Goal: Transaction & Acquisition: Book appointment/travel/reservation

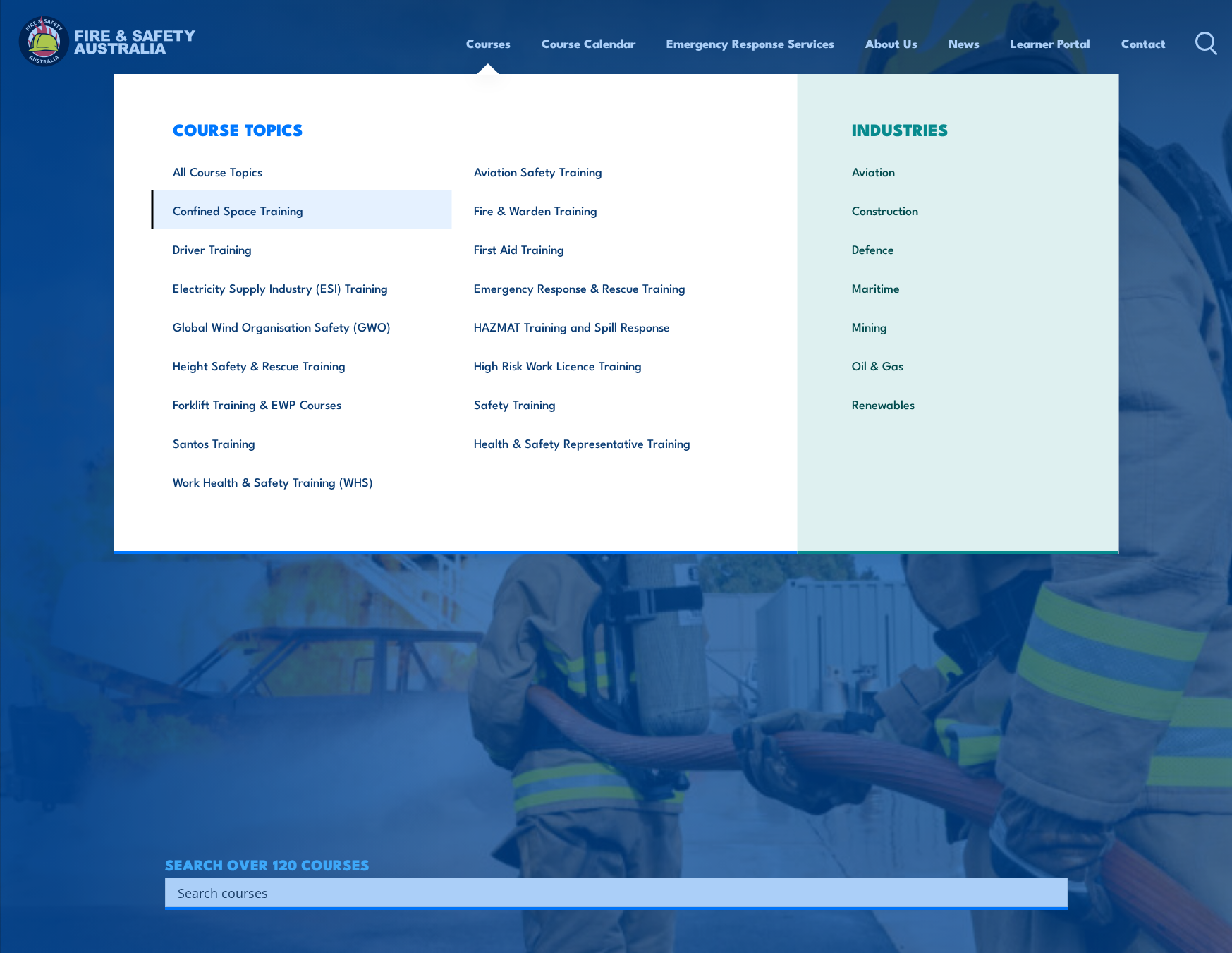
click at [258, 208] on link "Confined Space Training" at bounding box center [301, 209] width 301 height 39
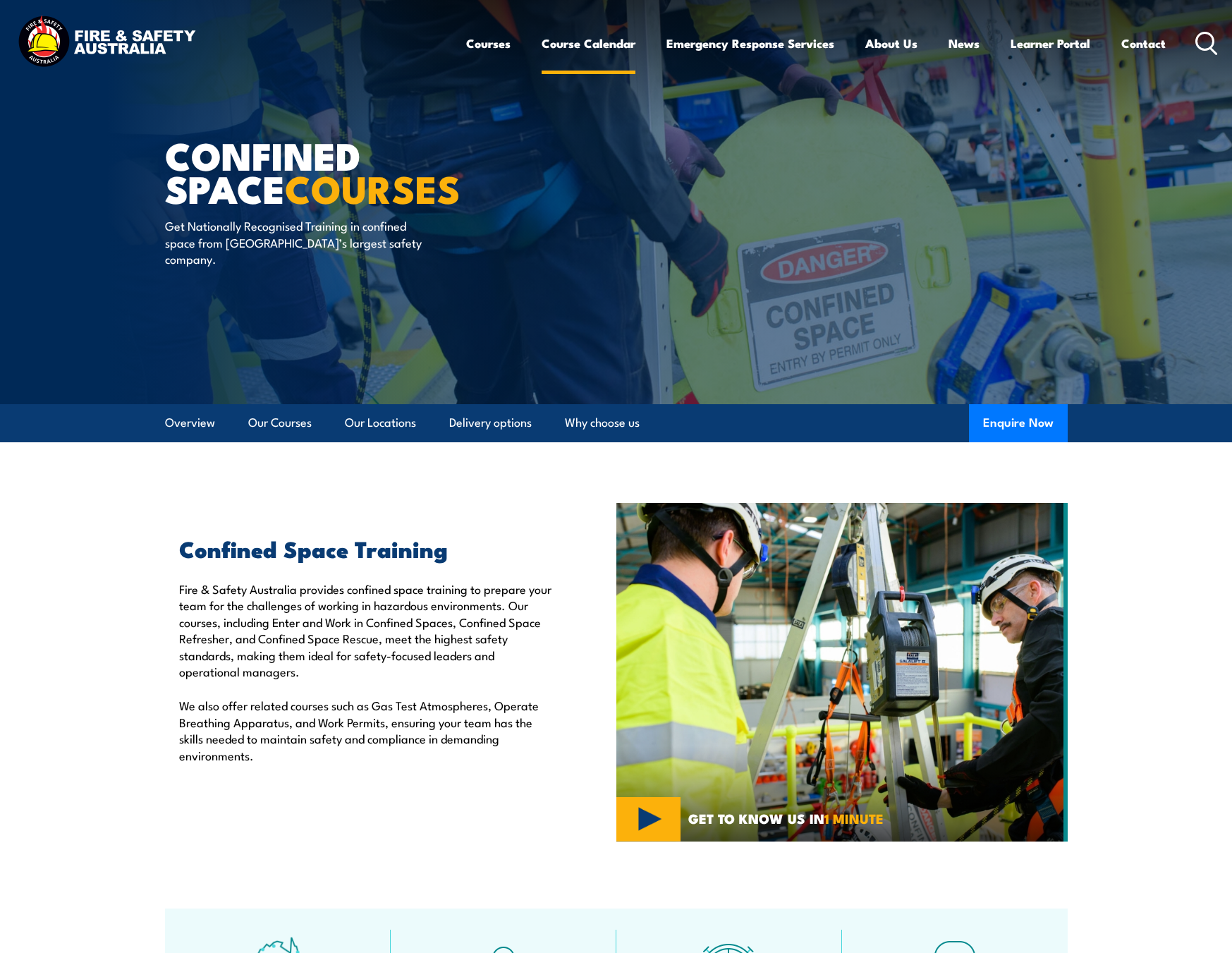
click at [572, 44] on link "Course Calendar" at bounding box center [588, 43] width 93 height 37
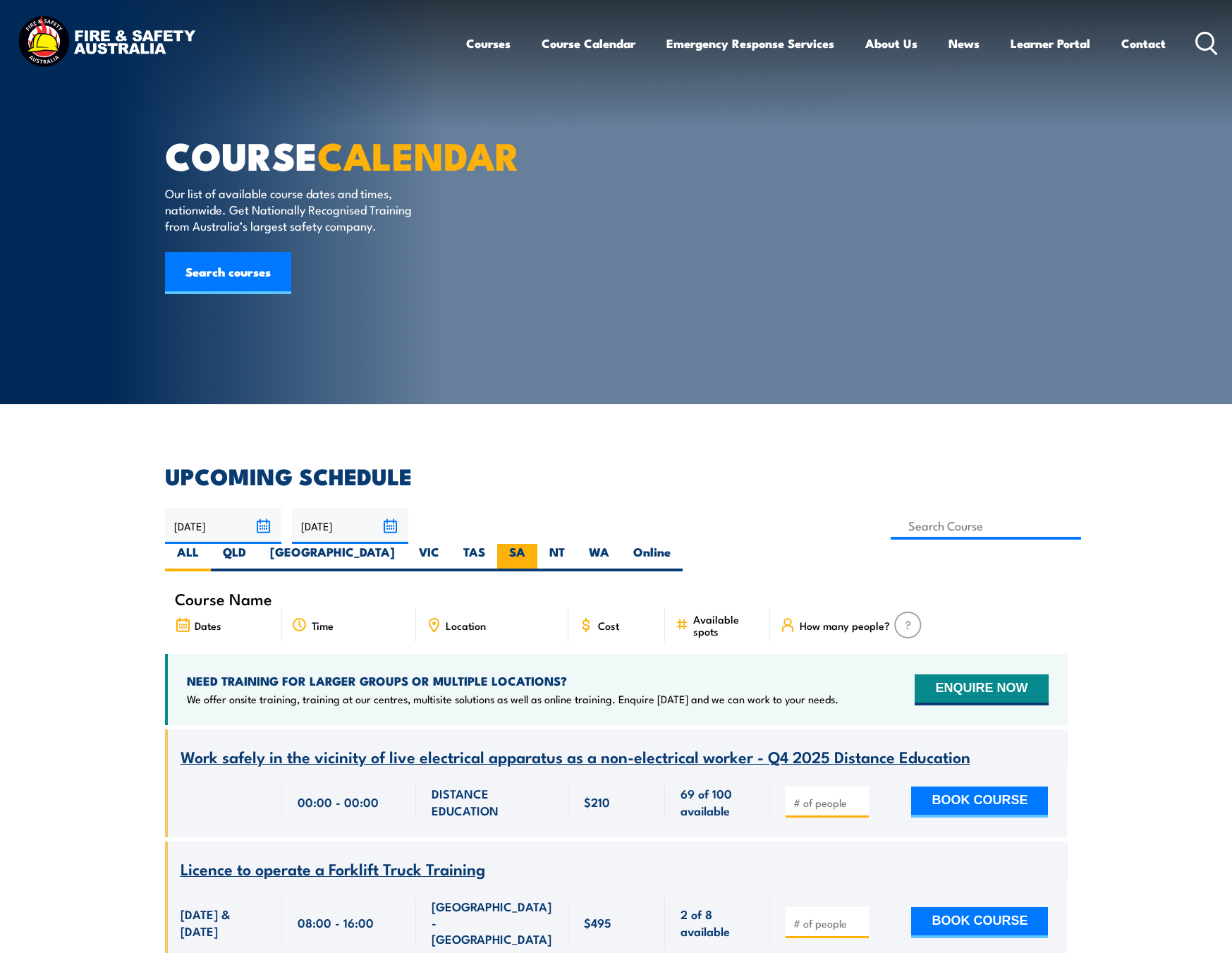
click at [537, 544] on label "SA" at bounding box center [517, 557] width 41 height 27
click at [534, 544] on input "SA" at bounding box center [529, 548] width 9 height 9
radio input "true"
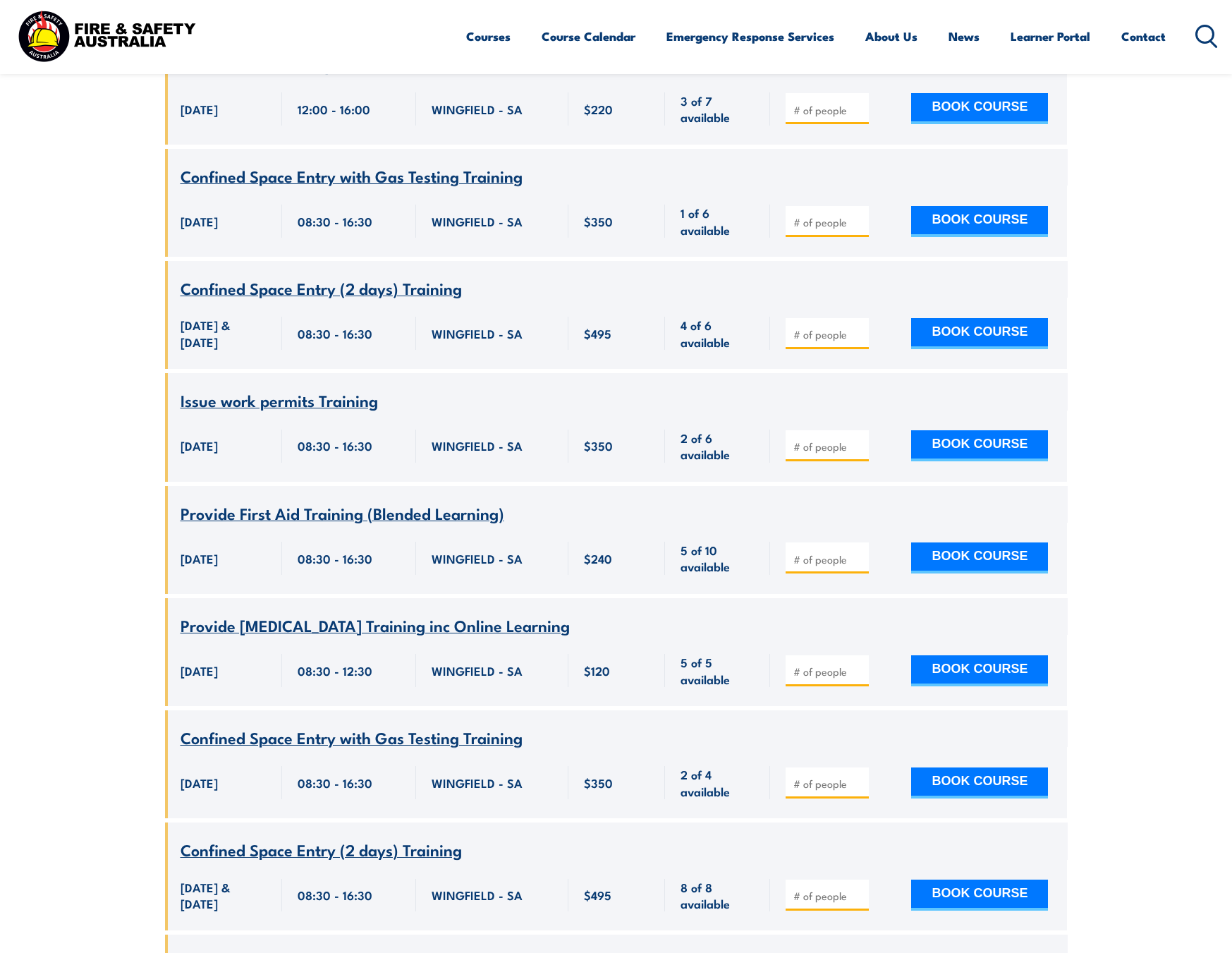
scroll to position [2088, 0]
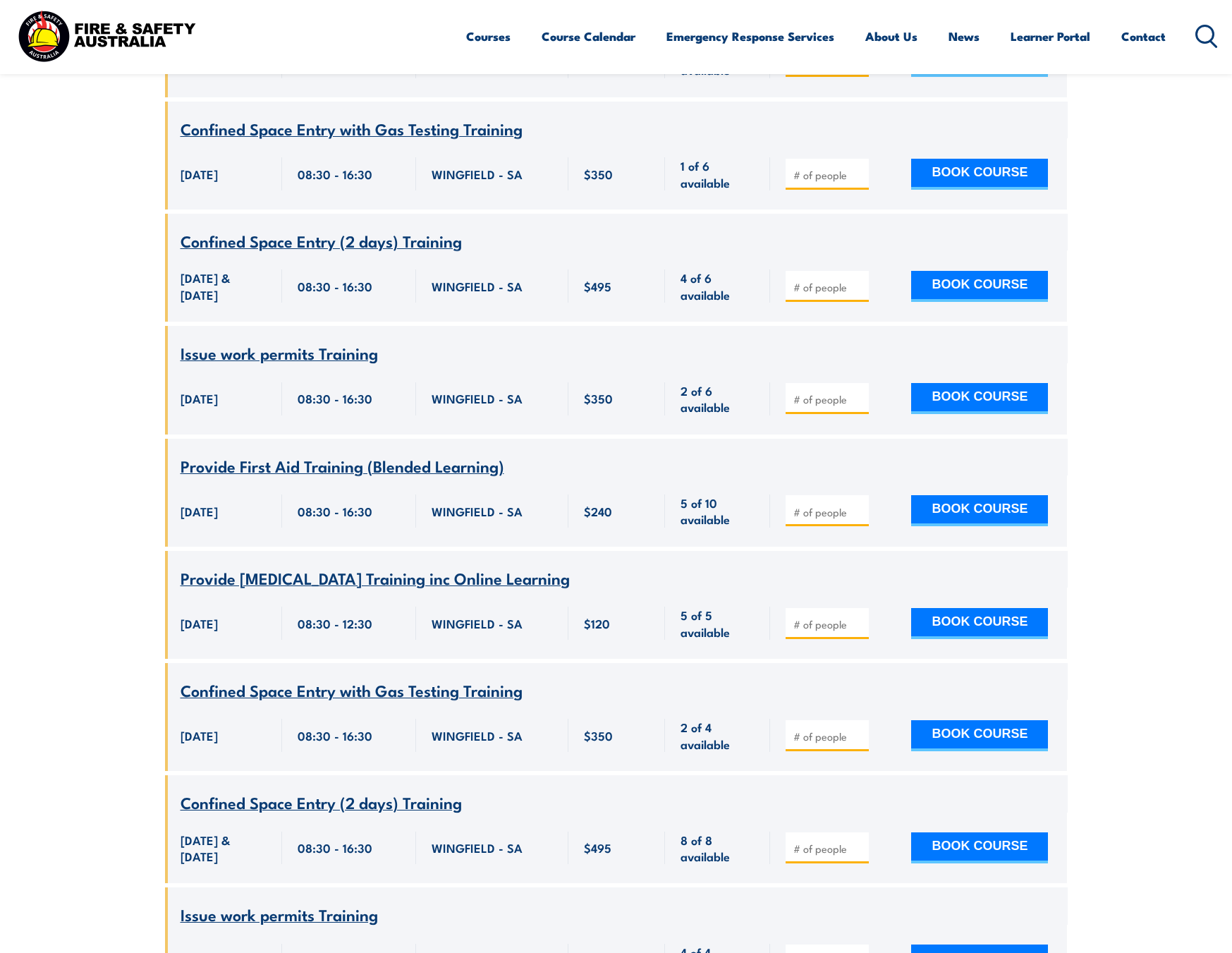
click at [232, 678] on span "Confined Space Entry with Gas Testing Training" at bounding box center [351, 689] width 342 height 24
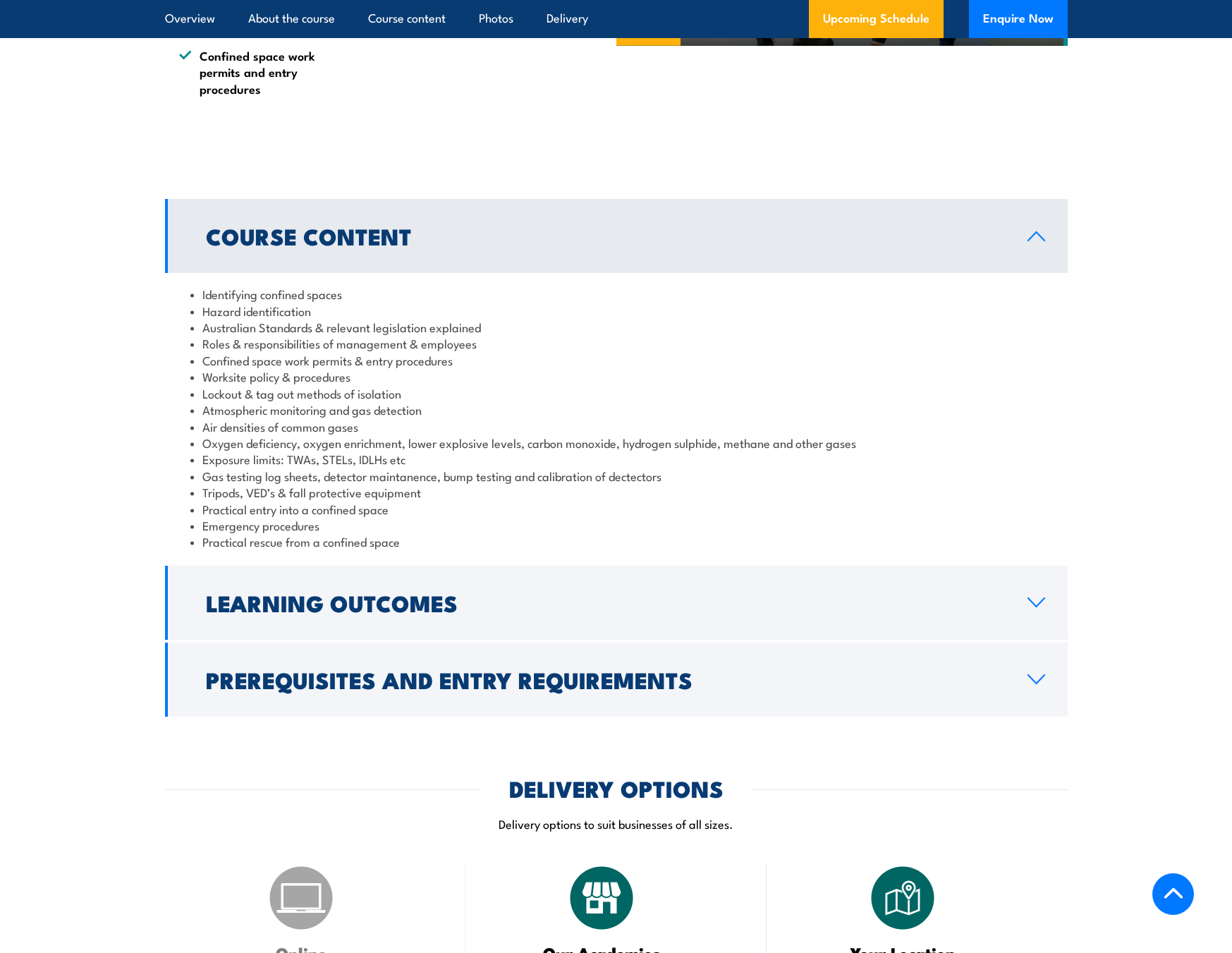
scroll to position [1340, 0]
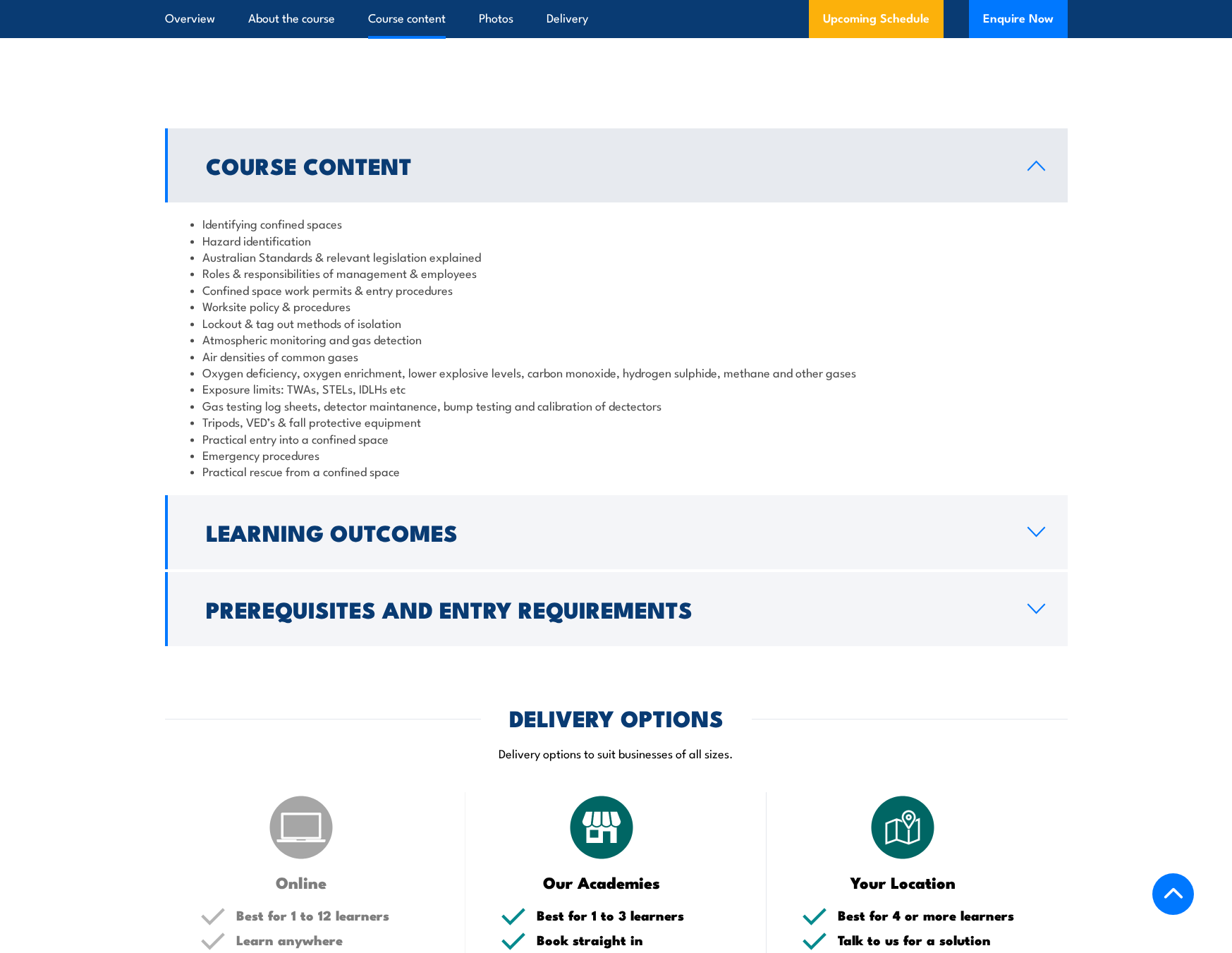
click at [429, 619] on h2 "Prerequisites and Entry Requirements" at bounding box center [605, 609] width 799 height 20
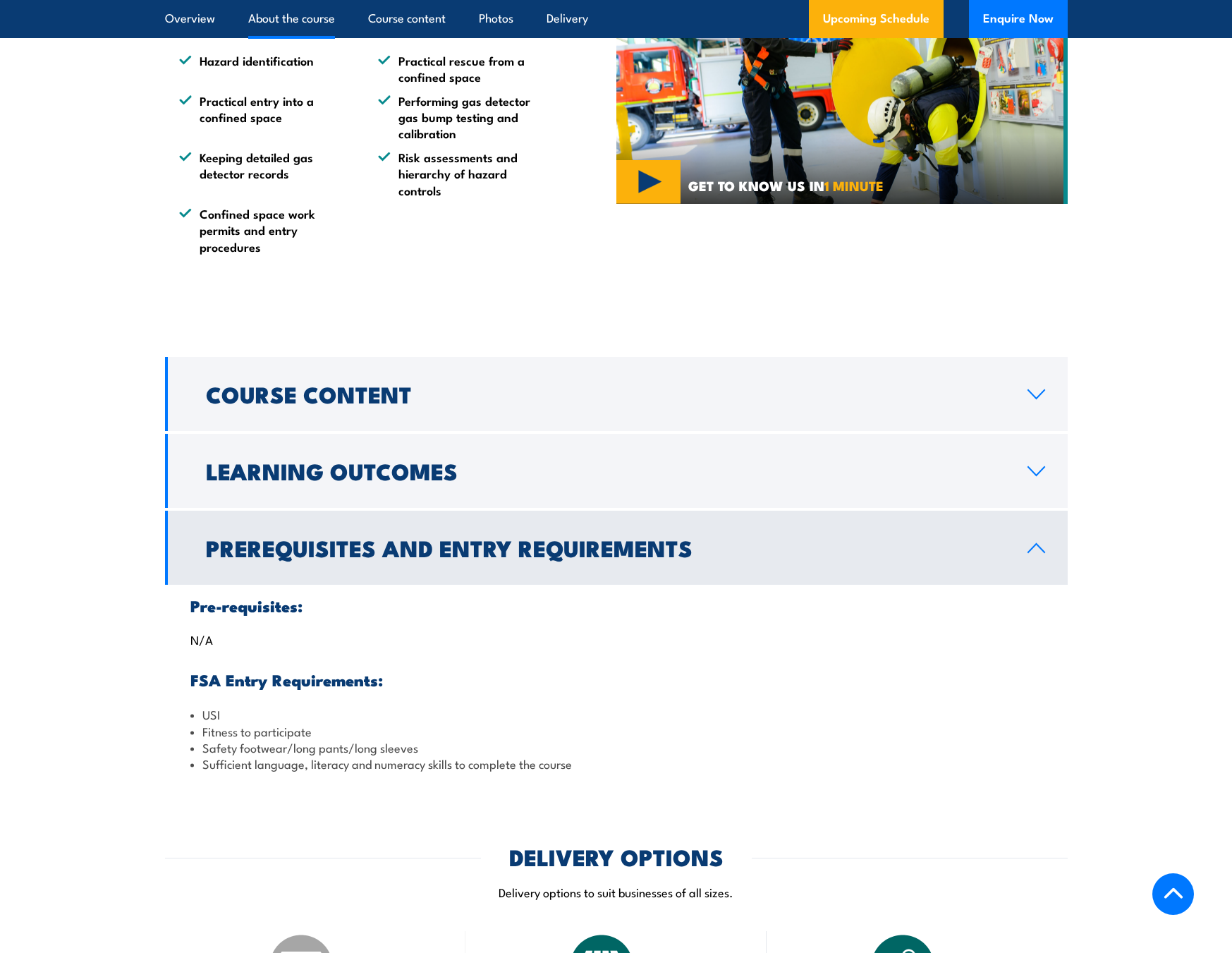
scroll to position [1128, 0]
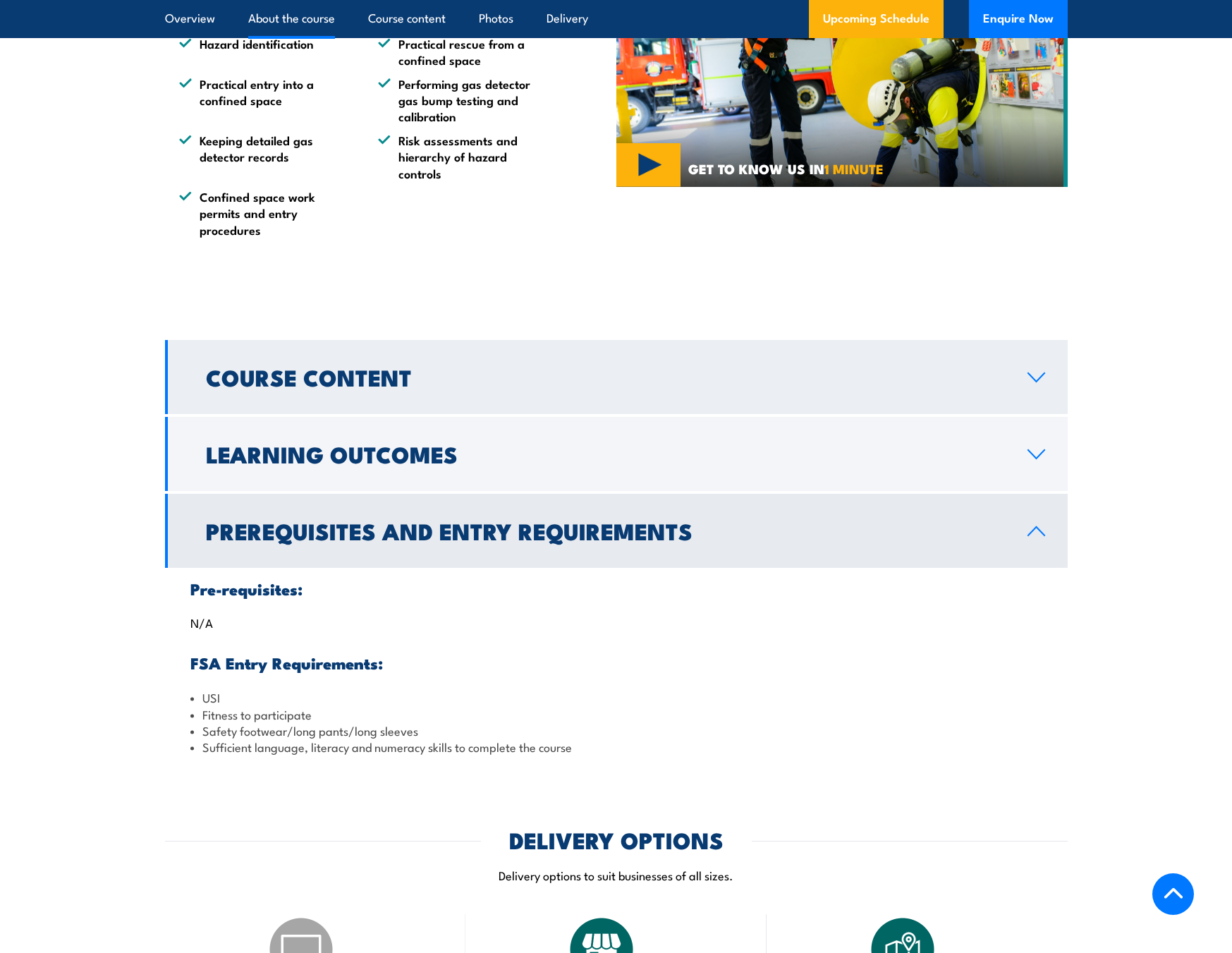
click at [436, 386] on h2 "Course Content" at bounding box center [605, 376] width 799 height 20
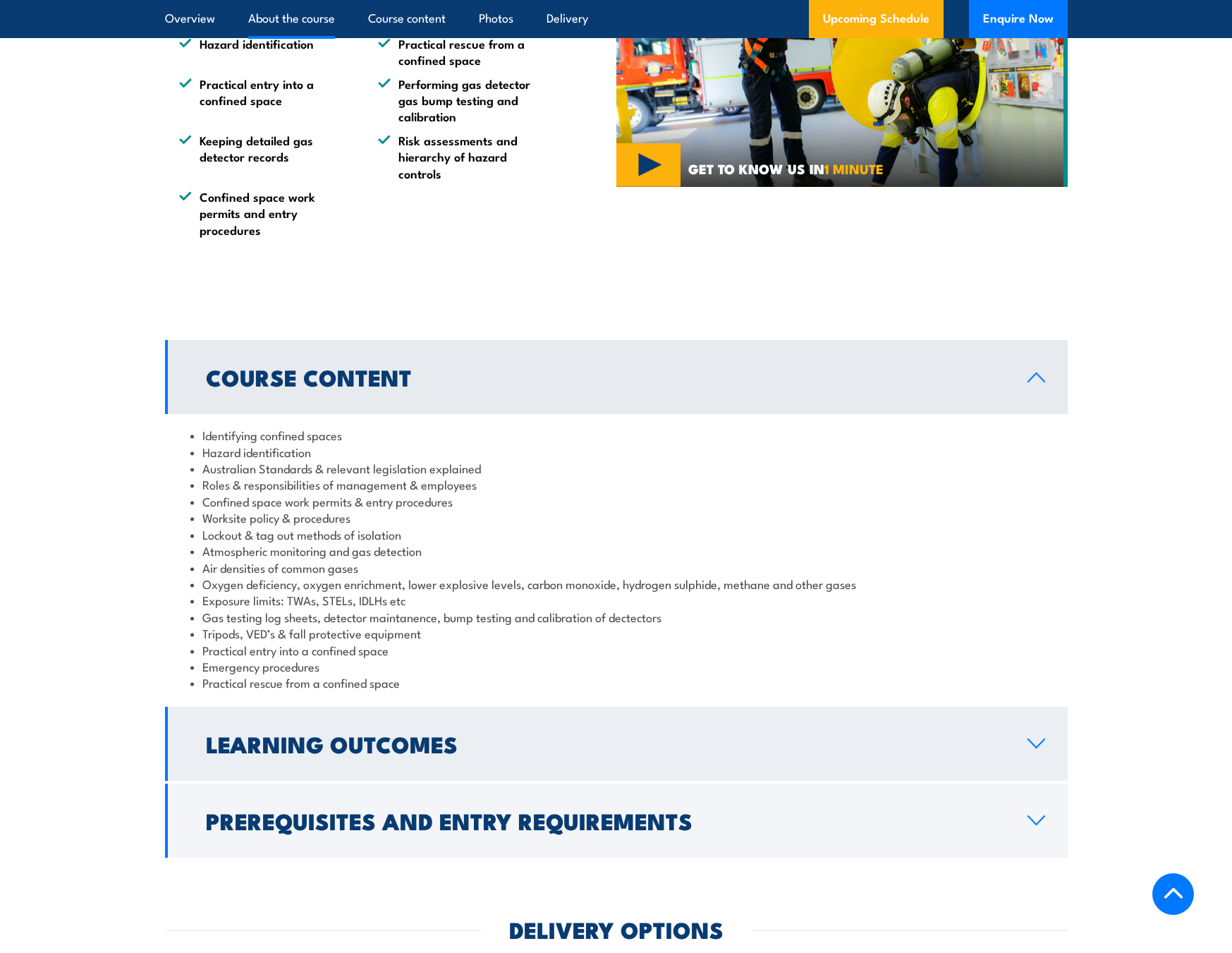
click at [437, 754] on h2 "Learning Outcomes" at bounding box center [605, 744] width 799 height 20
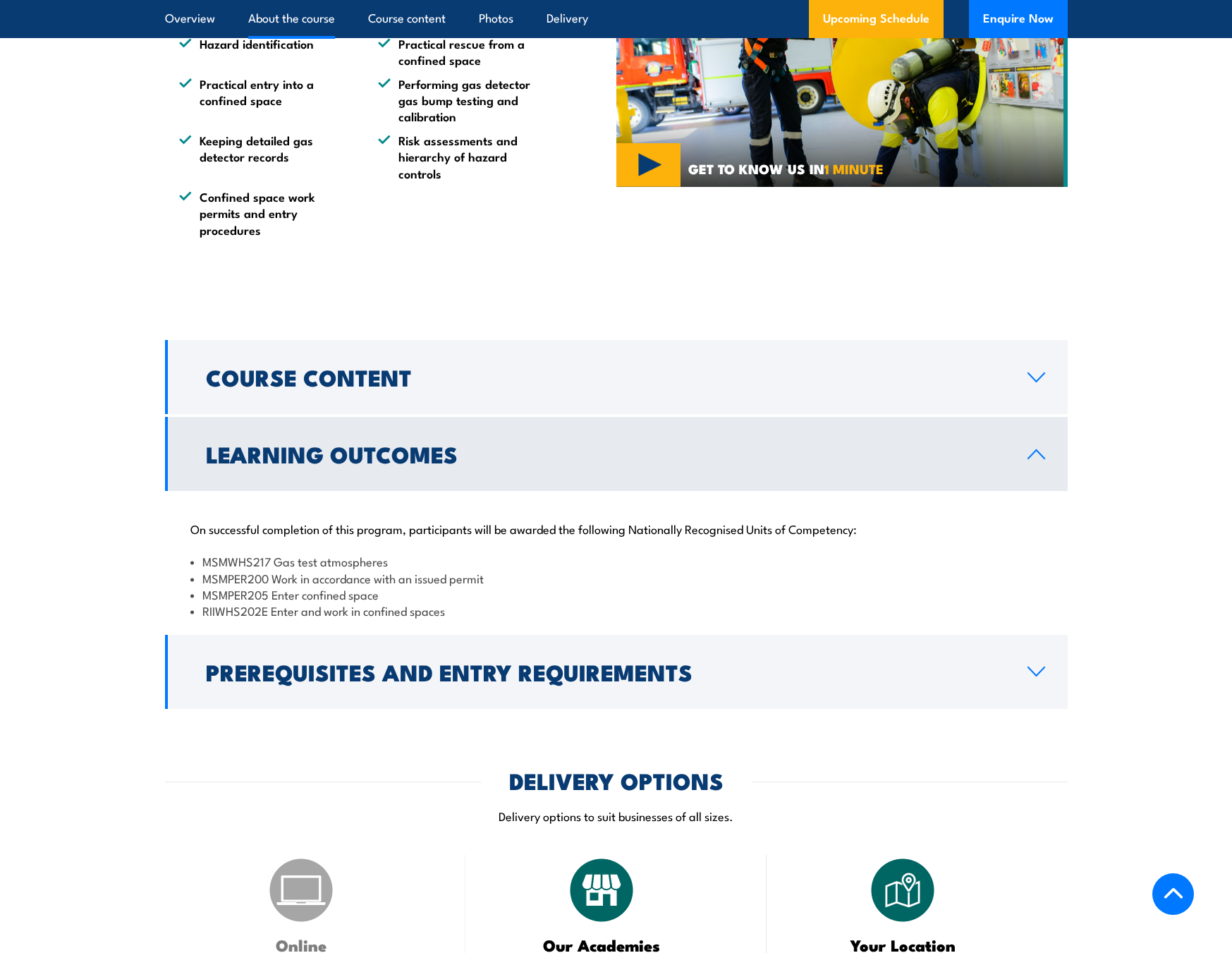
click at [452, 463] on h2 "Learning Outcomes" at bounding box center [605, 453] width 799 height 20
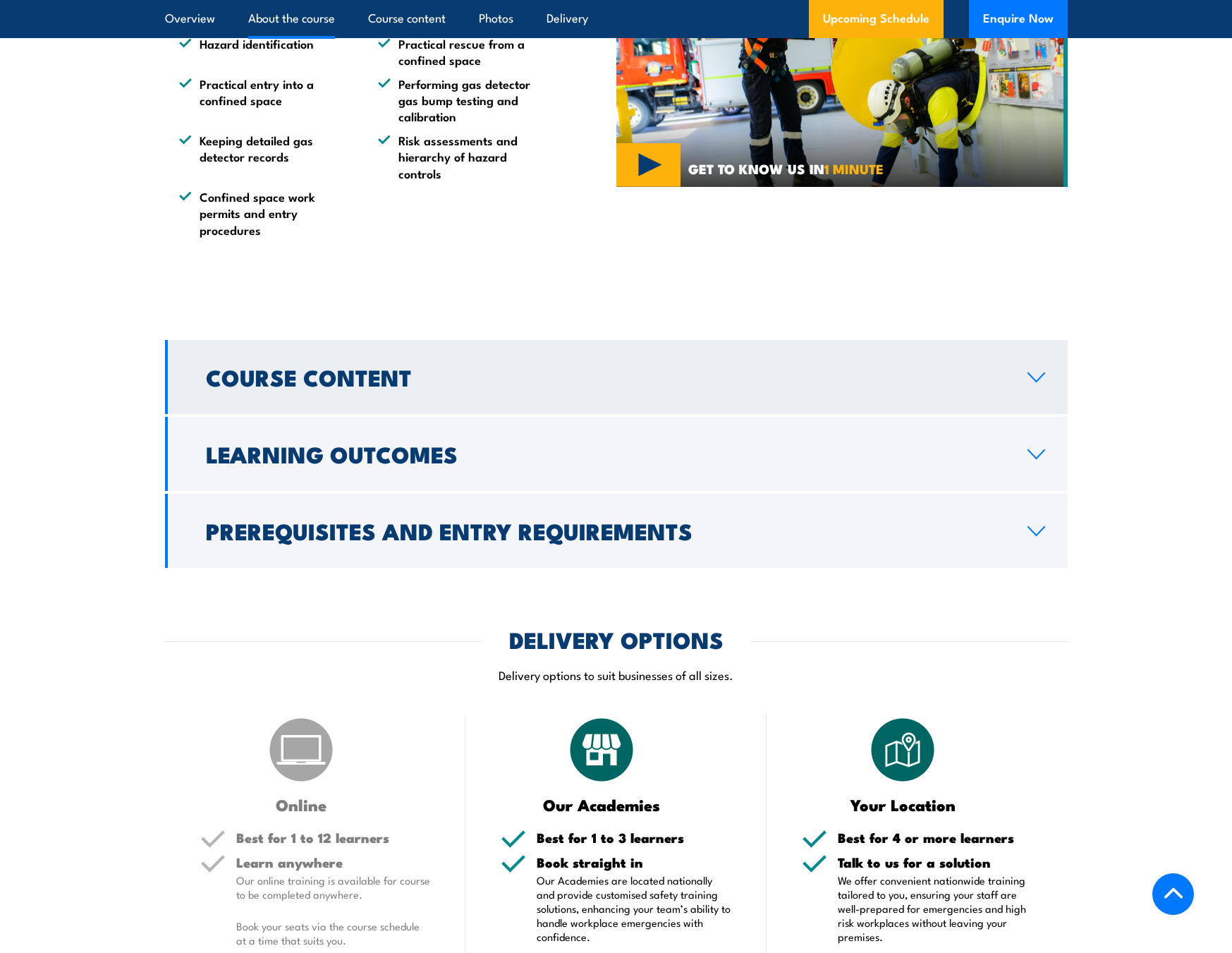
click at [479, 386] on h2 "Course Content" at bounding box center [605, 376] width 799 height 20
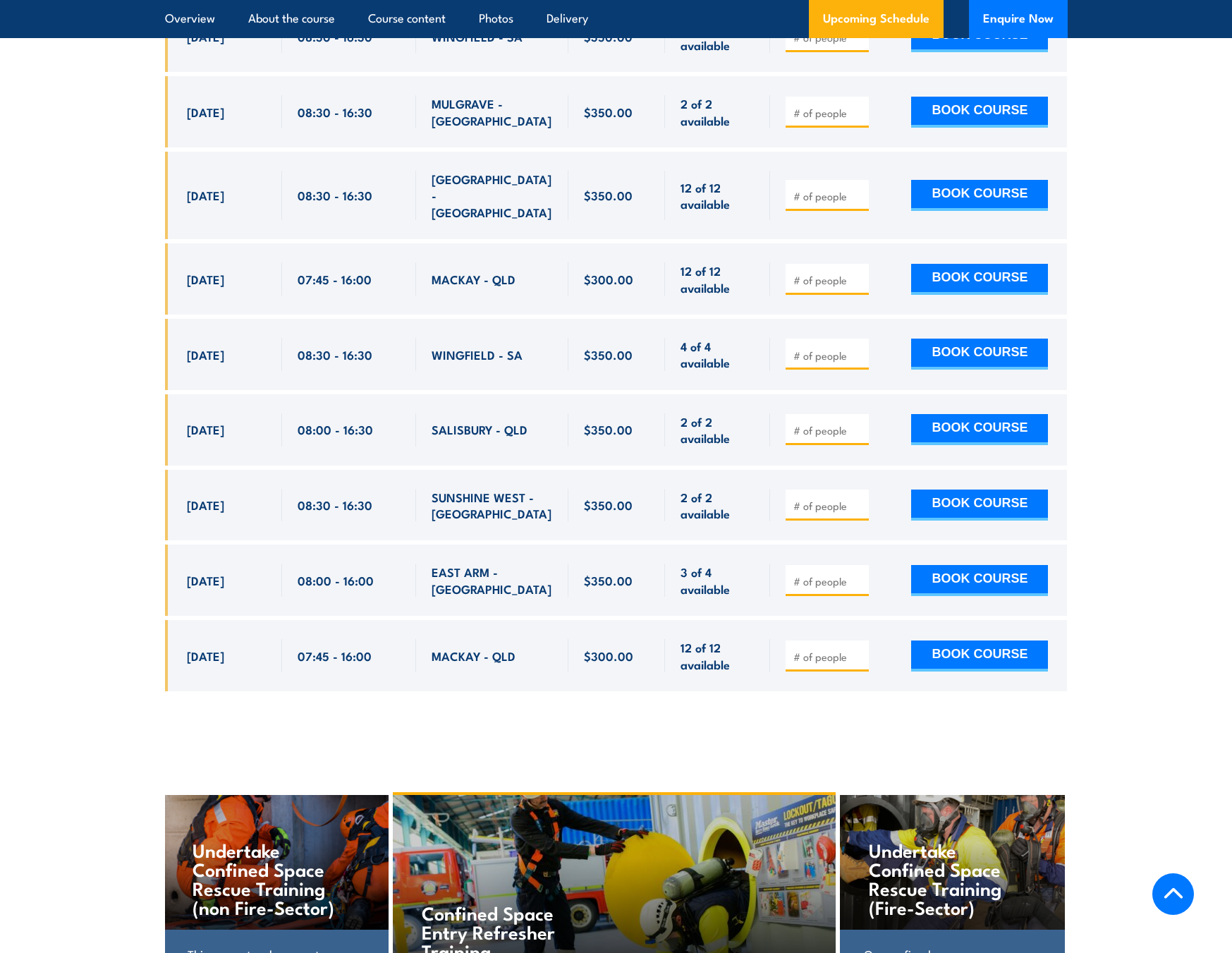
scroll to position [5290, 0]
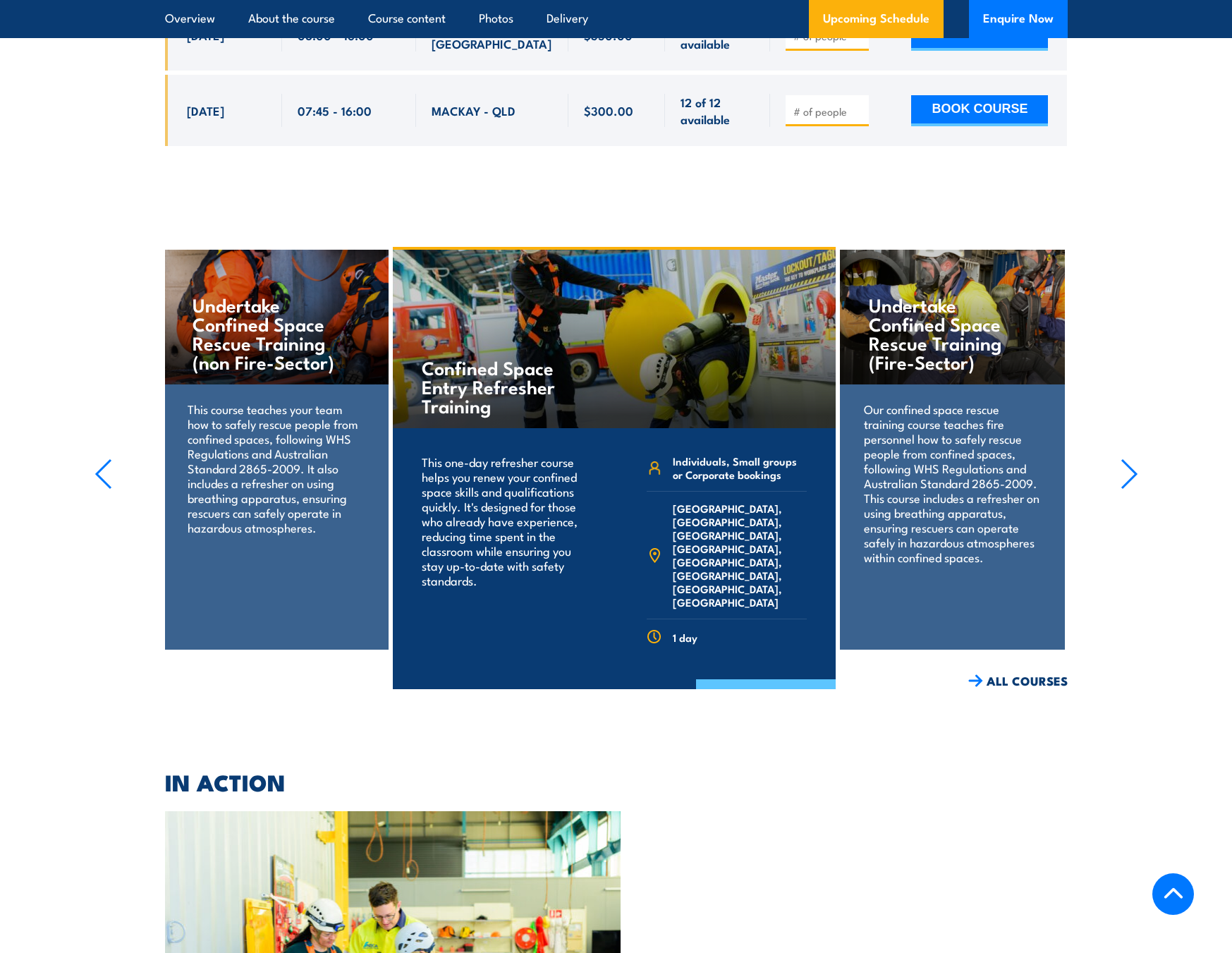
click at [737, 679] on link "COURSE DETAILS" at bounding box center [766, 697] width 140 height 36
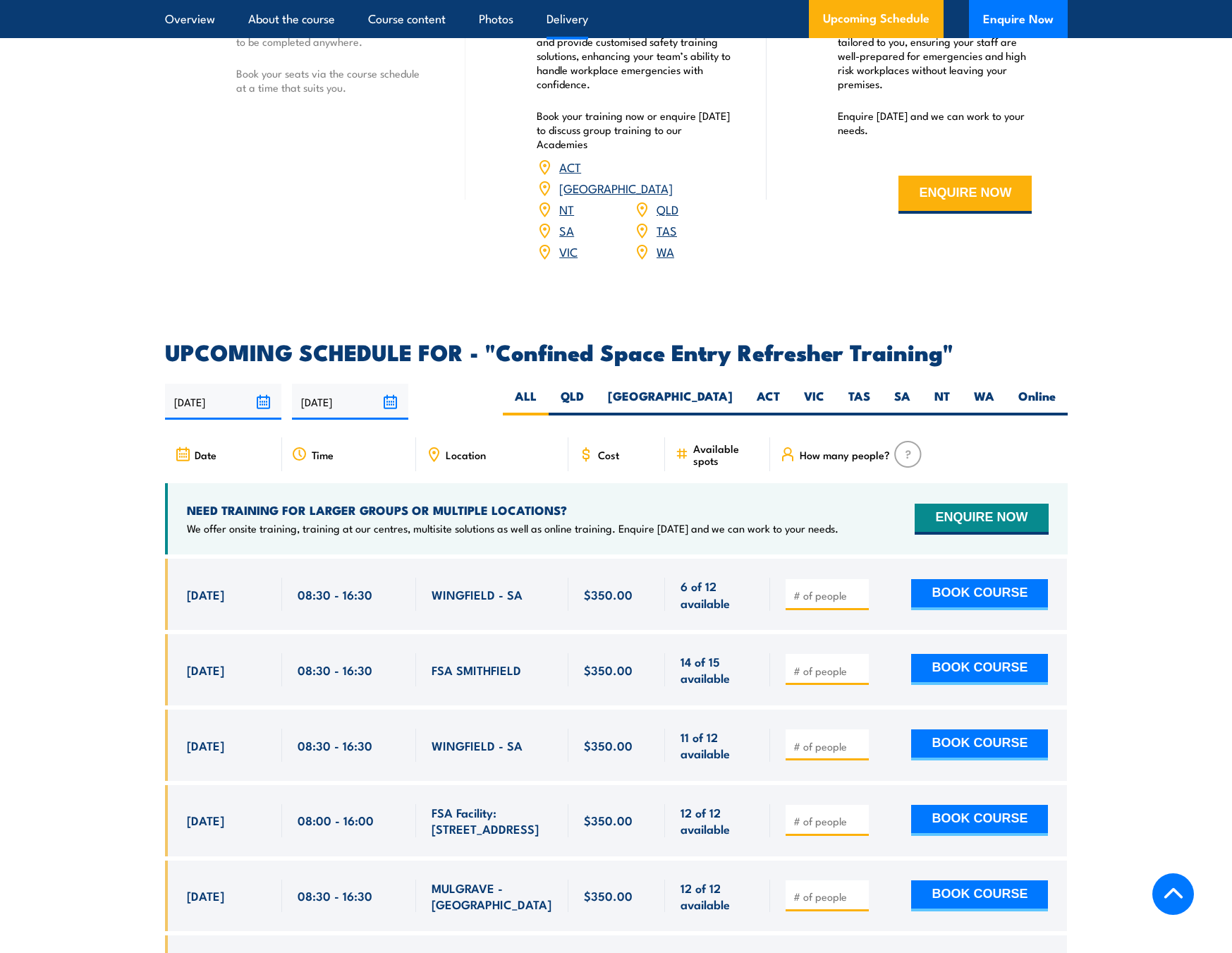
scroll to position [2257, 0]
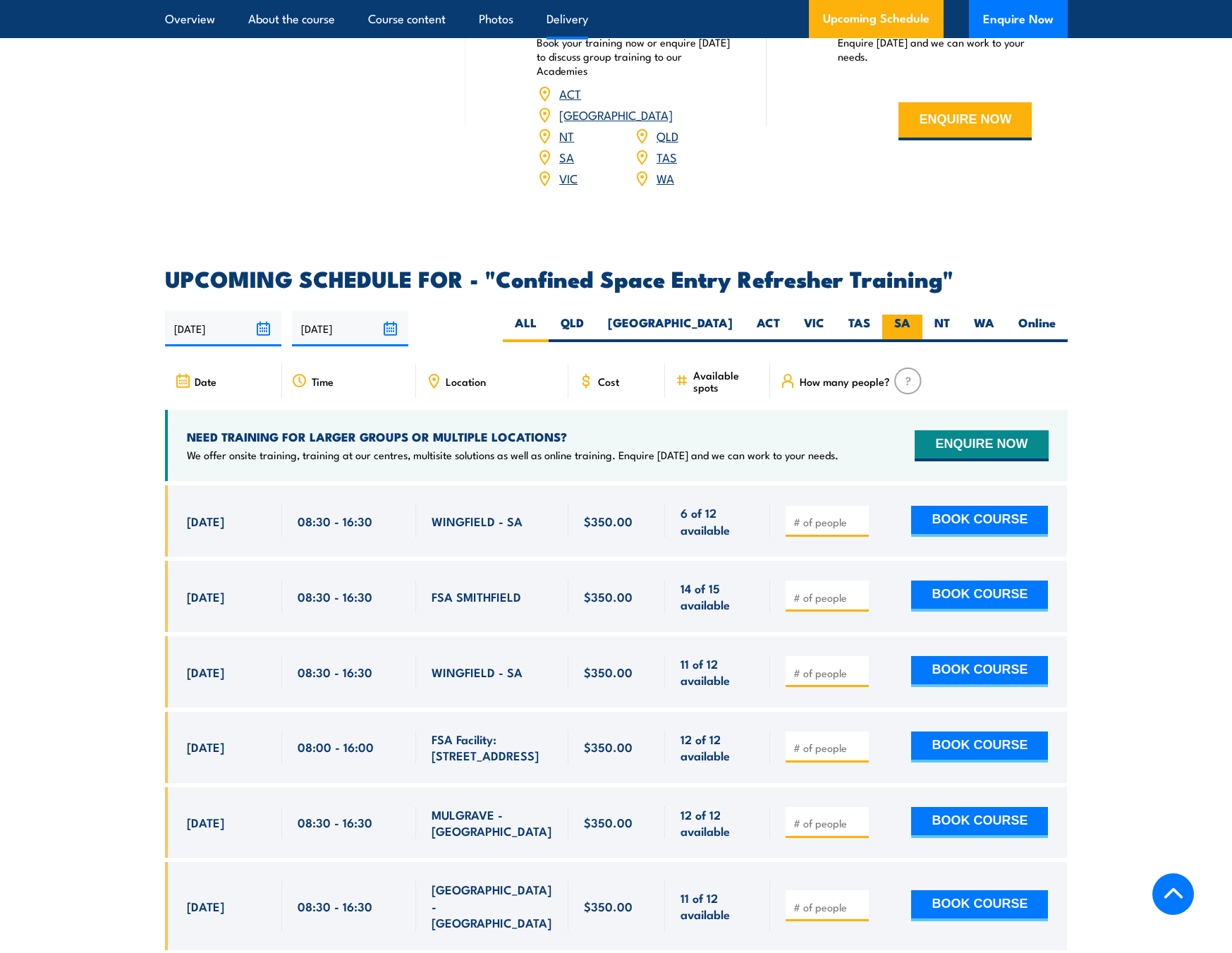
click at [888, 314] on label "SA" at bounding box center [902, 328] width 41 height 27
click at [910, 314] on input "SA" at bounding box center [914, 318] width 9 height 9
radio input "true"
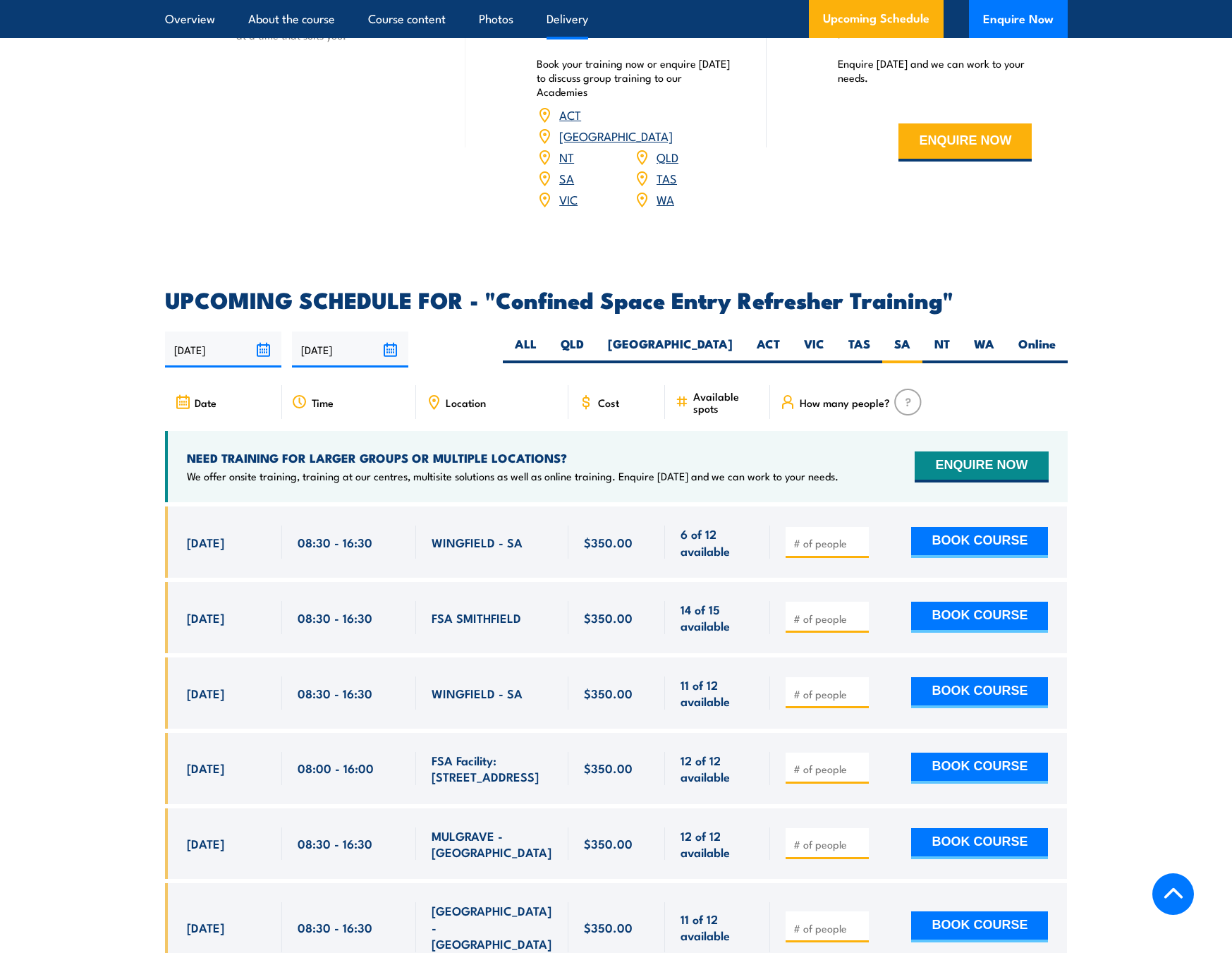
scroll to position [2257, 0]
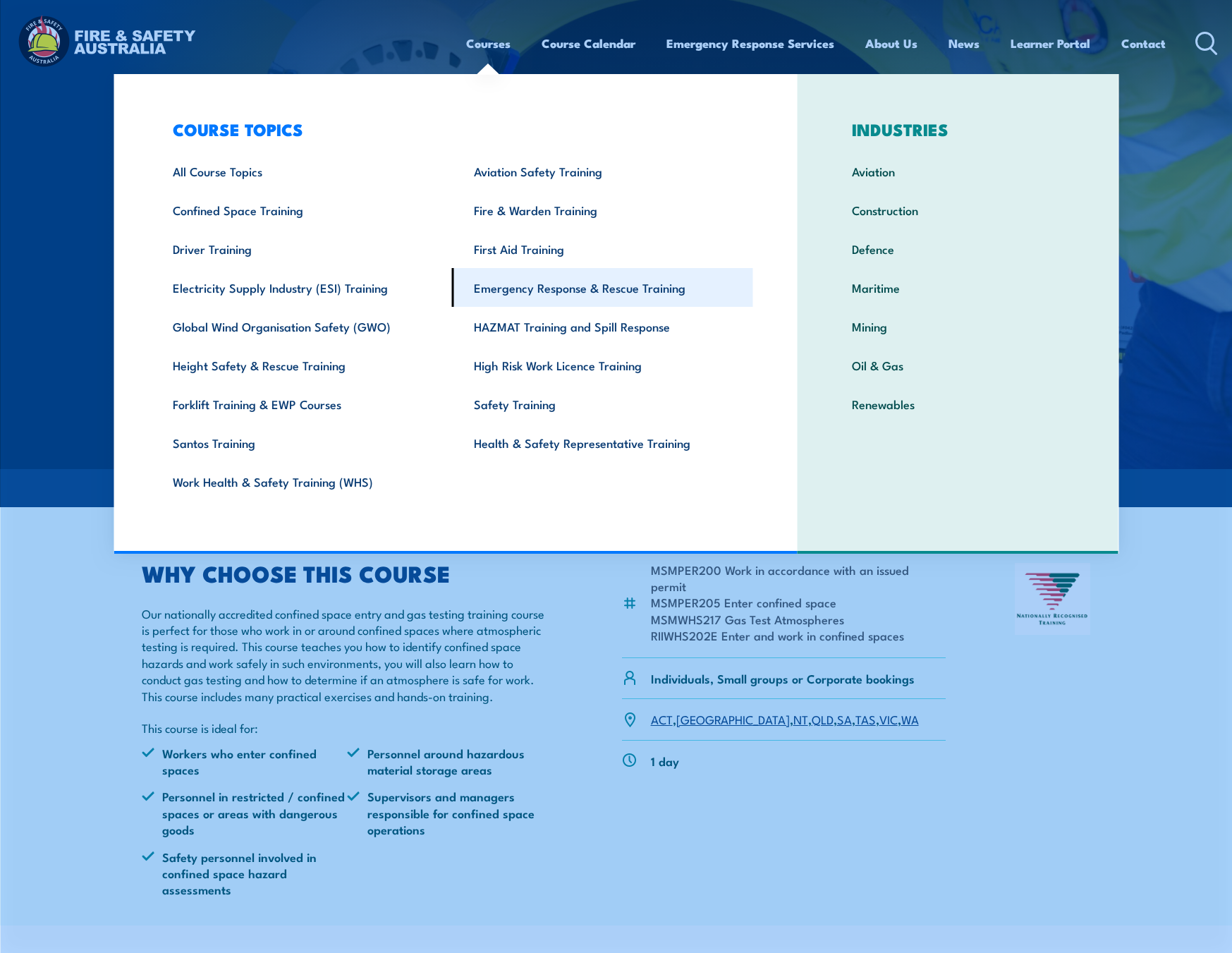
click at [524, 284] on link "Emergency Response & Rescue Training" at bounding box center [603, 287] width 301 height 39
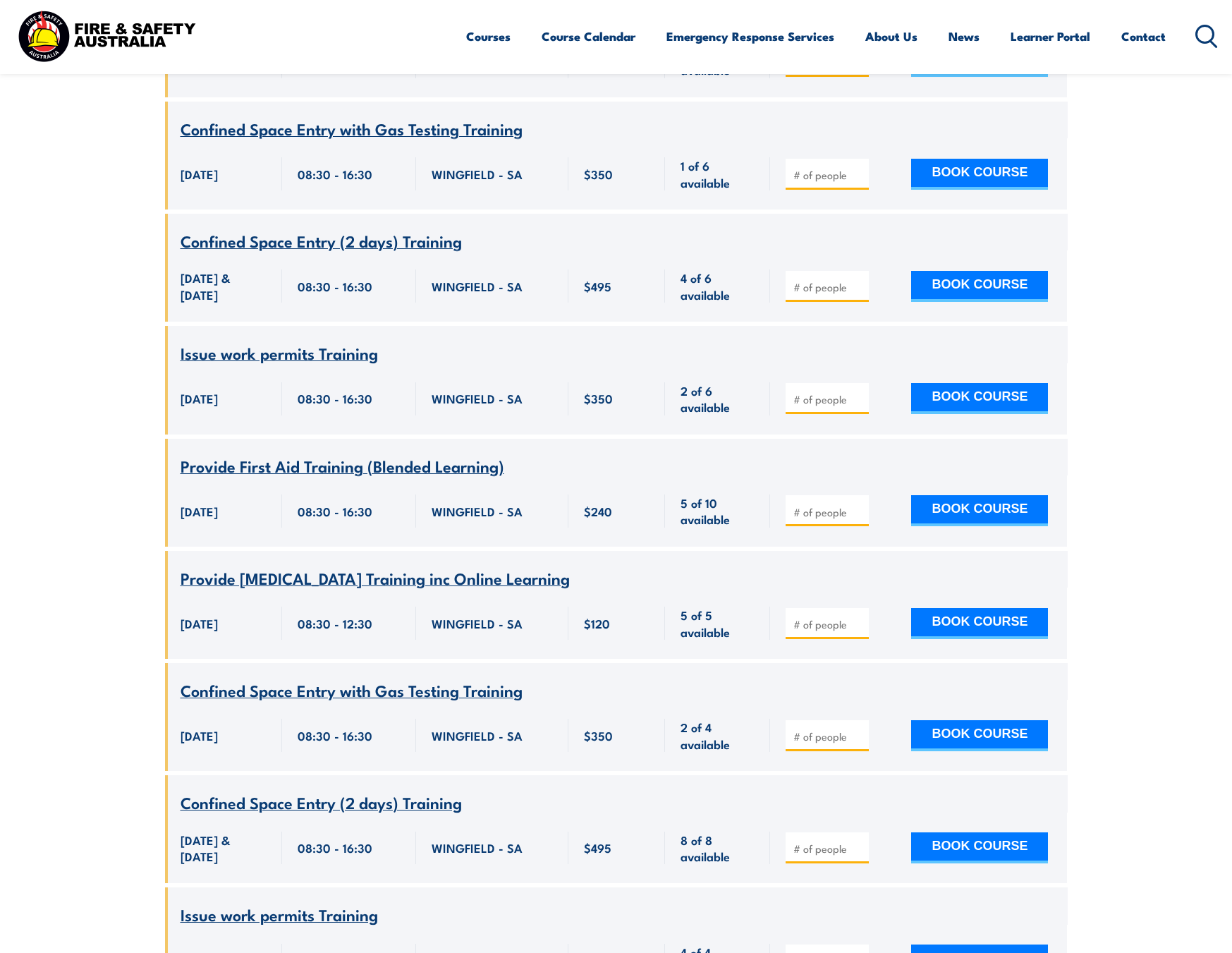
click at [336, 678] on span "Confined Space Entry with Gas Testing Training" at bounding box center [351, 689] width 342 height 24
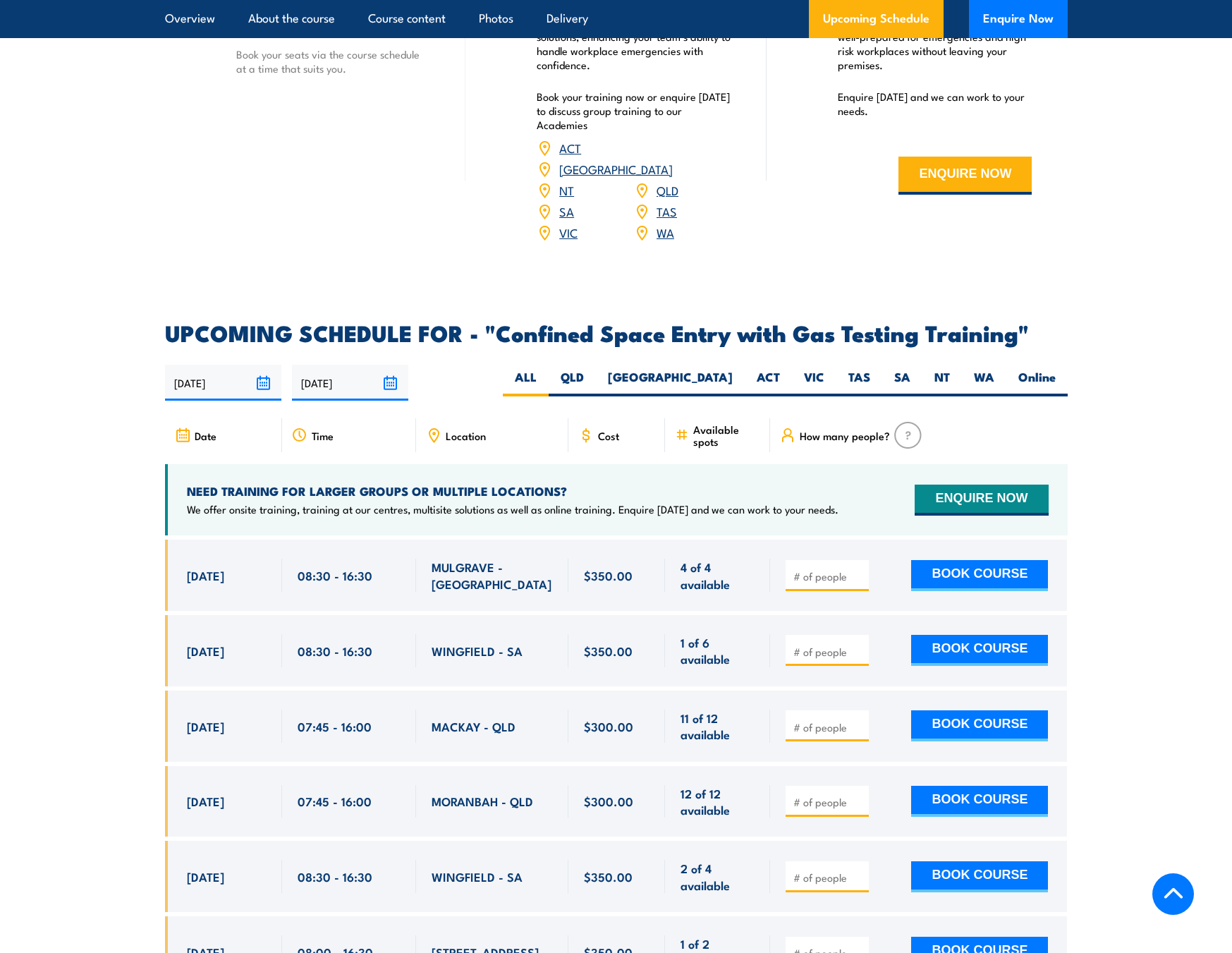
scroll to position [2540, 0]
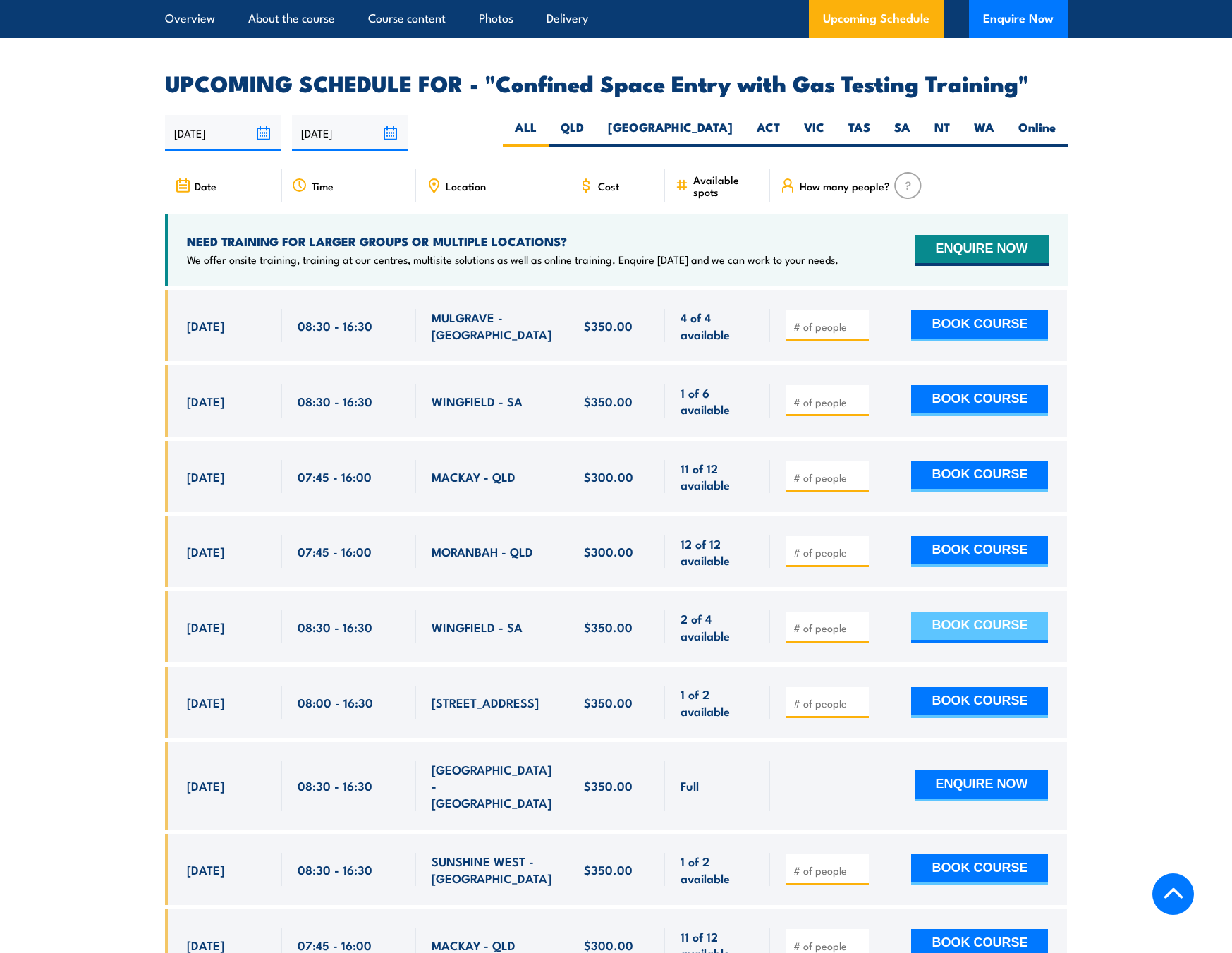
click at [1007, 625] on button "BOOK COURSE" at bounding box center [979, 627] width 136 height 31
type input "1"
click at [861, 620] on input "1" at bounding box center [828, 627] width 70 height 14
click at [995, 628] on button "BOOK COURSE" at bounding box center [979, 627] width 136 height 31
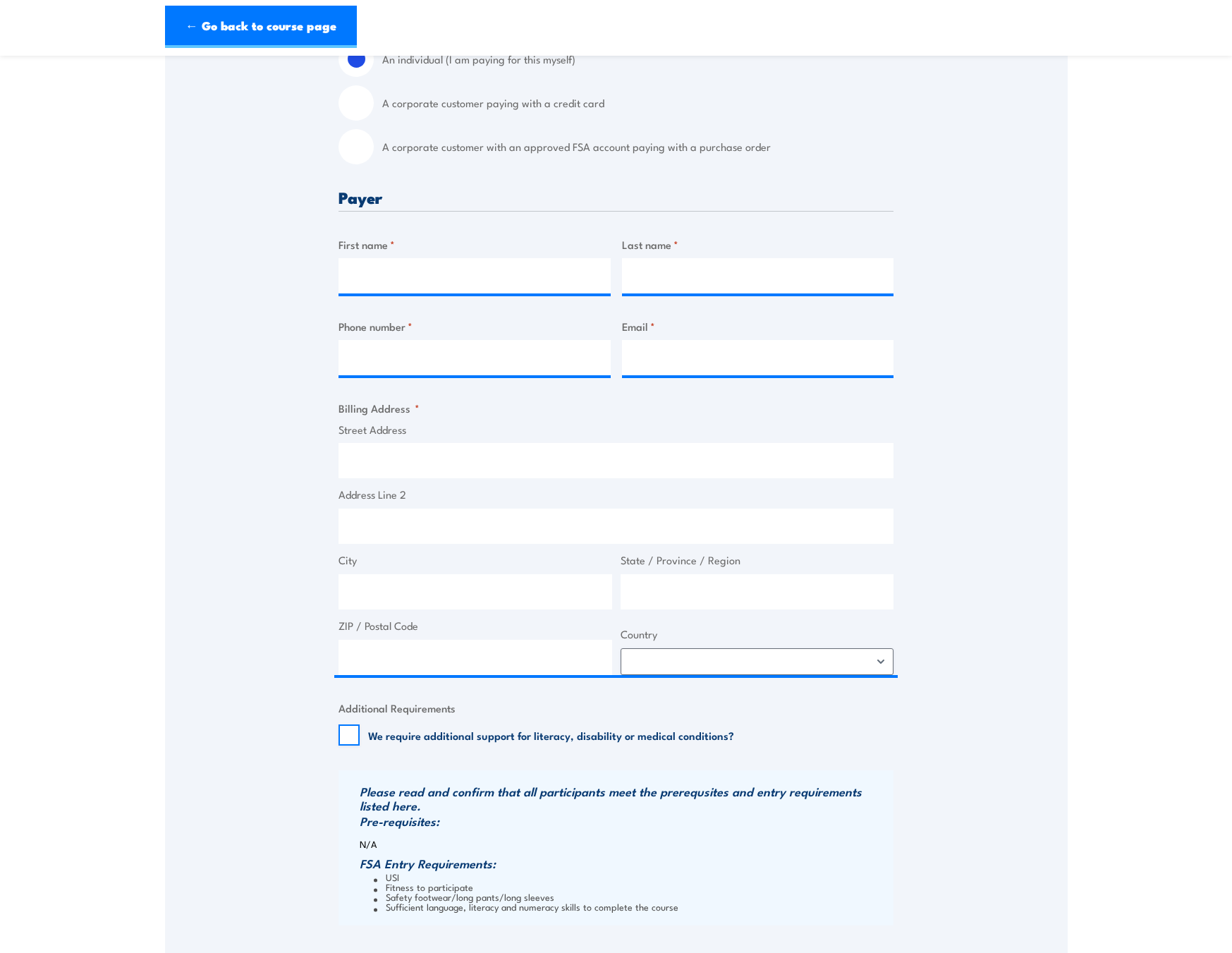
scroll to position [424, 0]
click at [461, 279] on input "First name *" at bounding box center [474, 275] width 272 height 36
type input "Daniel"
type input "Vitnell"
click at [399, 355] on input "Phone number *" at bounding box center [474, 357] width 272 height 36
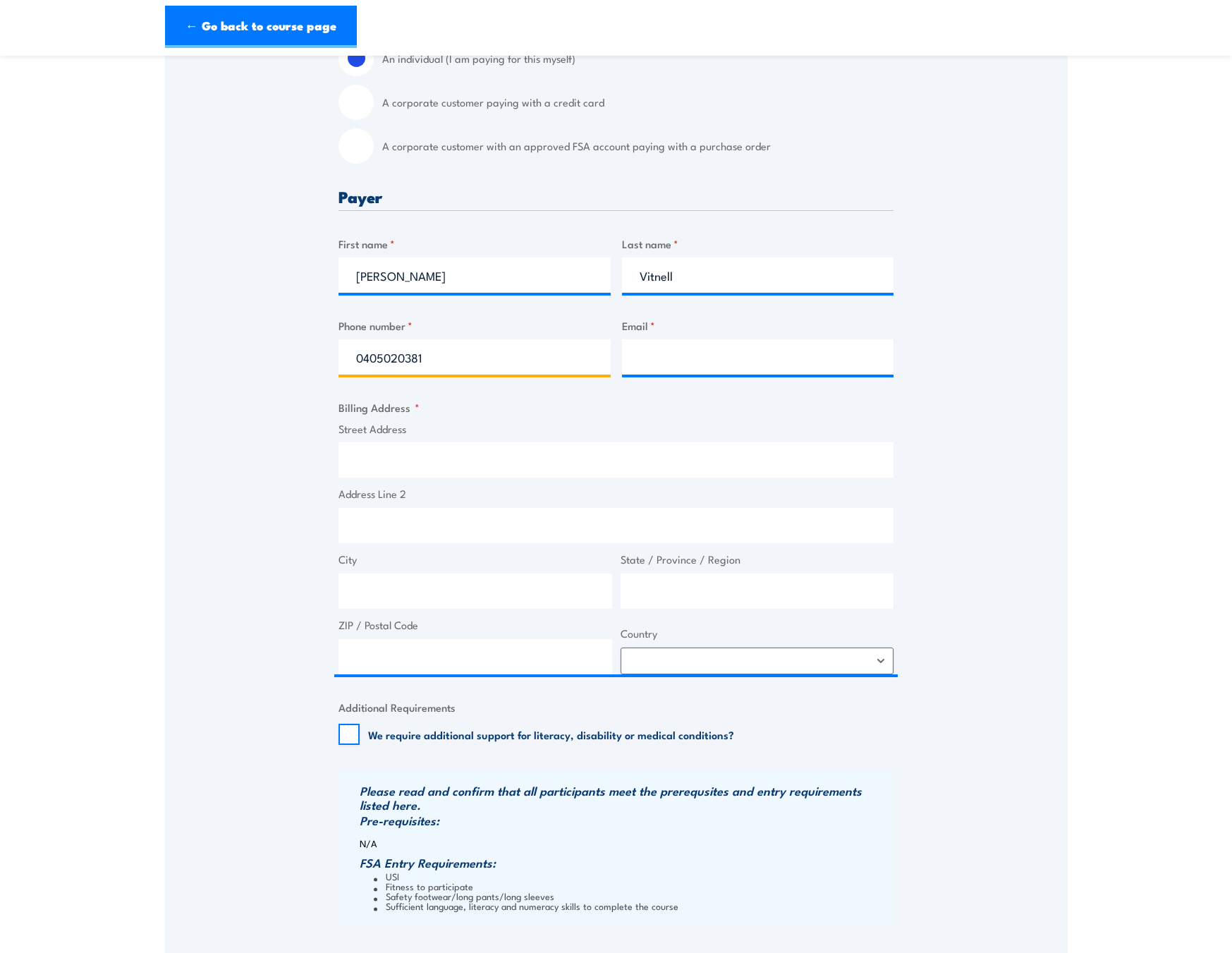
type input "0405020381"
click at [714, 365] on input "Email *" at bounding box center [757, 357] width 272 height 36
type input "dvitnell@chevron.com"
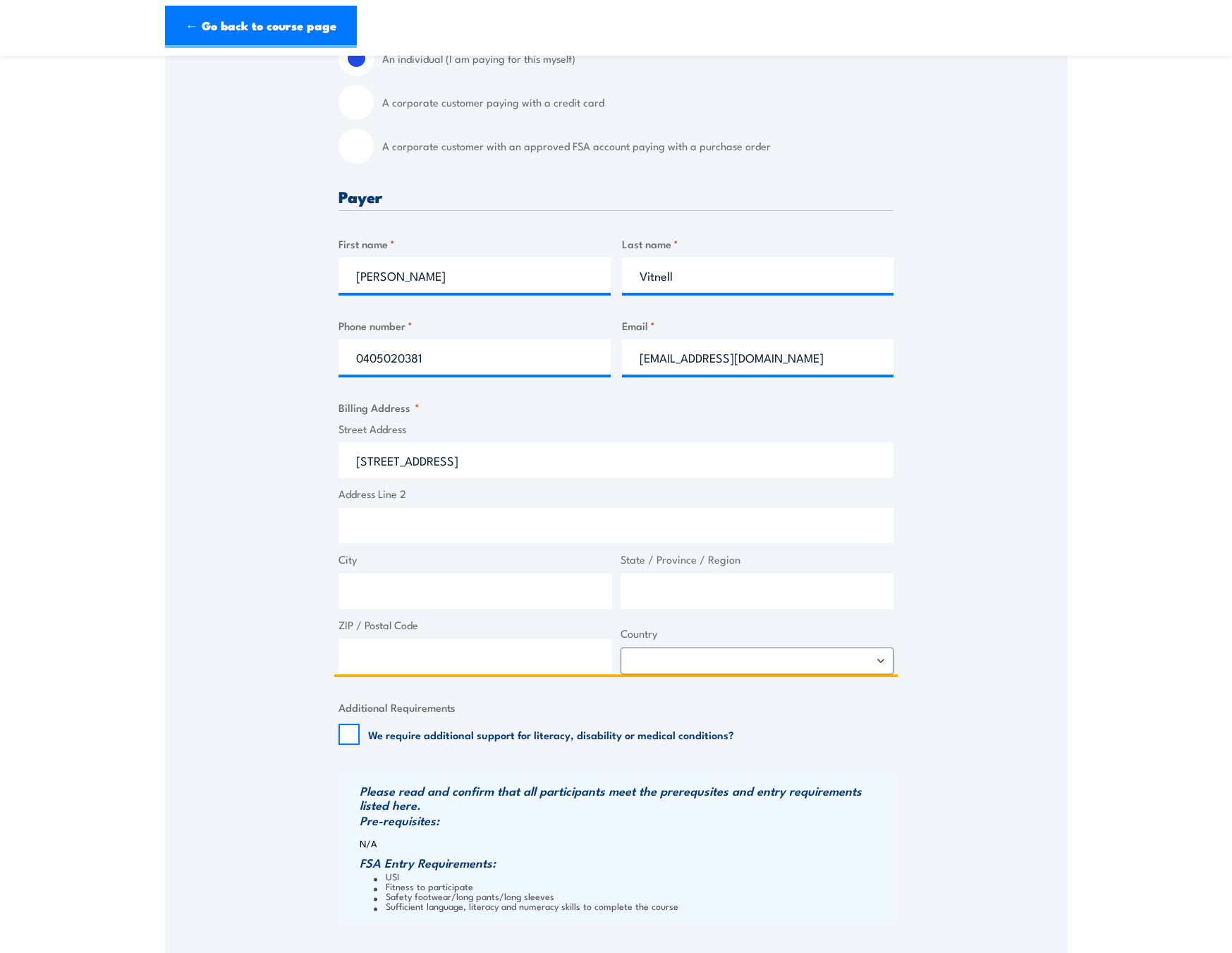
type input "10 Sauerbiers Road"
click at [411, 598] on input "City" at bounding box center [475, 591] width 274 height 36
type input "Seaford Meadows"
click at [711, 596] on input "State / Province / Region" at bounding box center [757, 591] width 274 height 36
type input "SA"
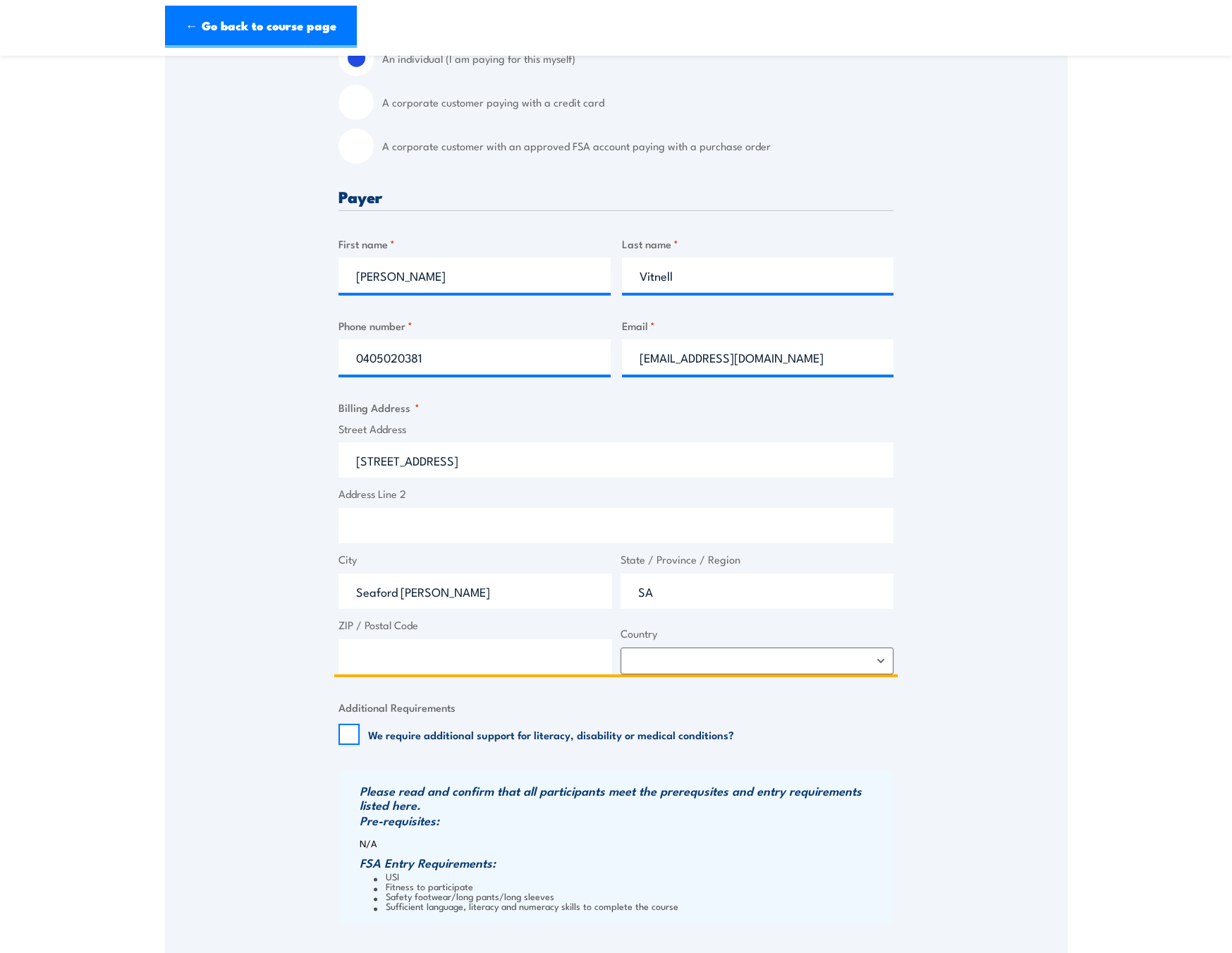
click at [530, 654] on input "ZIP / Postal Code" at bounding box center [475, 656] width 274 height 36
type input "5169"
click at [675, 657] on select "Afghanistan Albania Algeria American Samoa Andorra Angola Anguilla Antarctica A…" at bounding box center [757, 661] width 274 height 26
select select "Australia"
click at [620, 648] on select "Afghanistan Albania Algeria American Samoa Andorra Angola Anguilla Antarctica A…" at bounding box center [757, 661] width 274 height 26
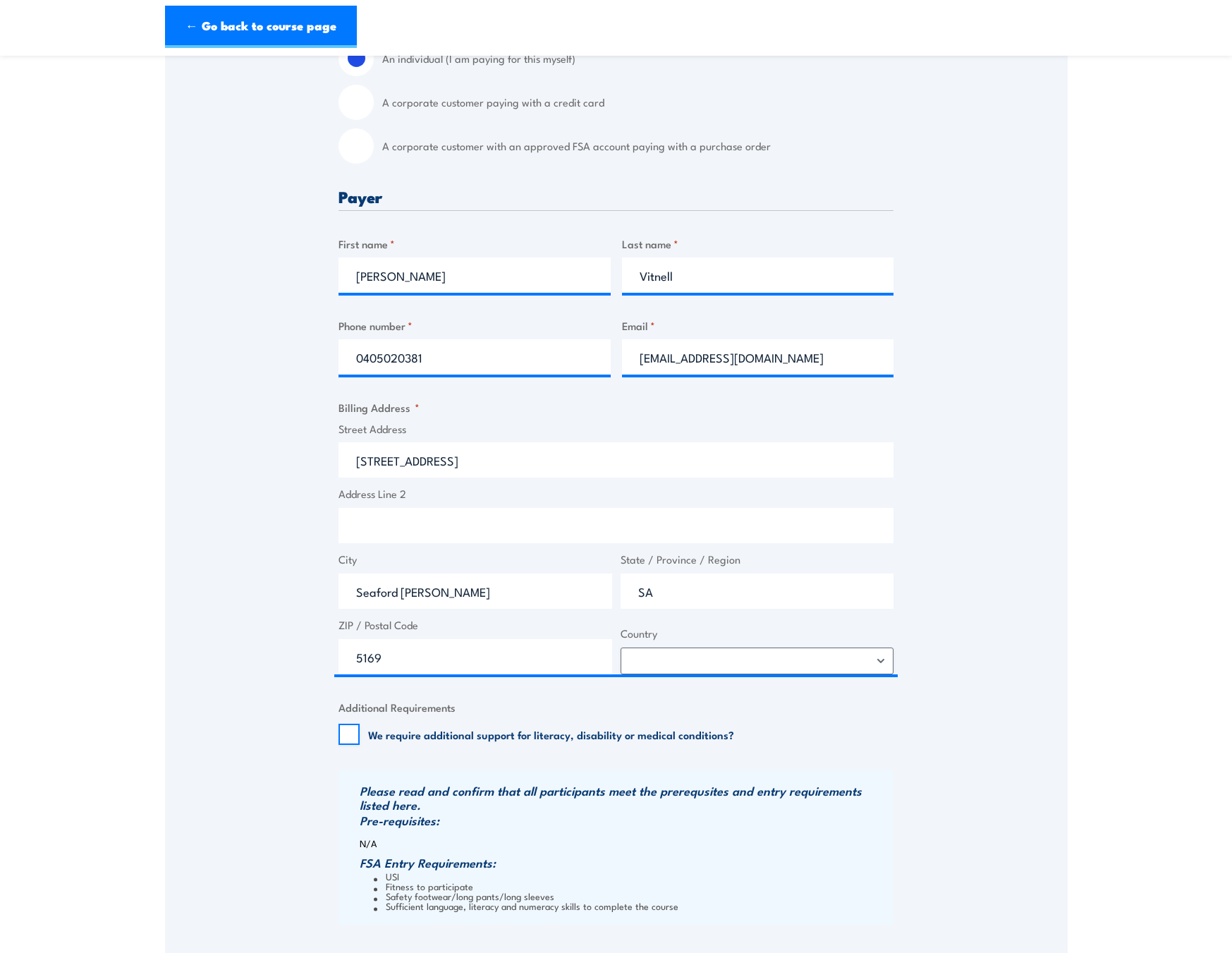
click at [966, 618] on div "Speak to a specialist CALL 1300 885 530 CALL 1300 885 530 " * " indicates requi…" at bounding box center [616, 458] width 902 height 1275
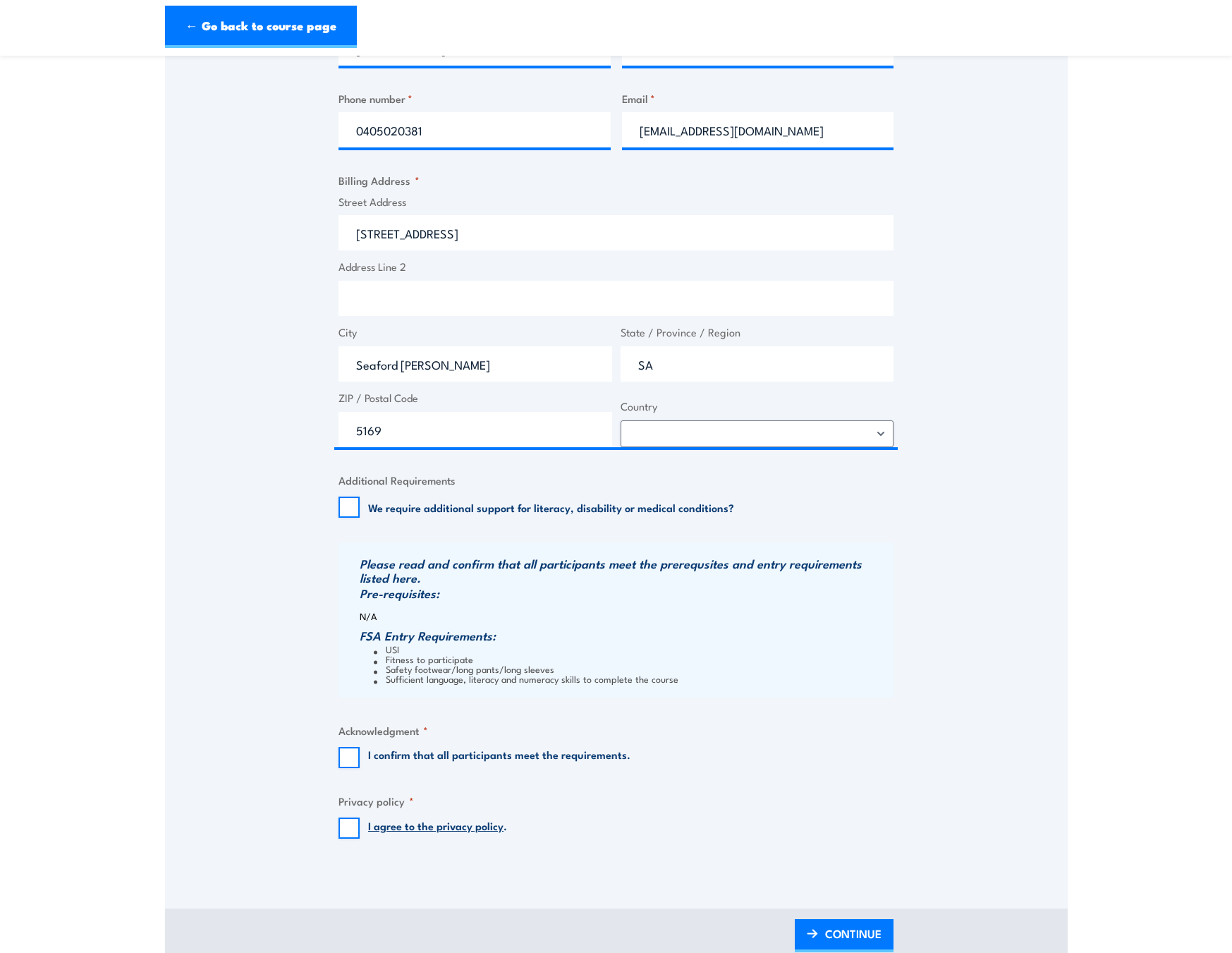
scroll to position [706, 0]
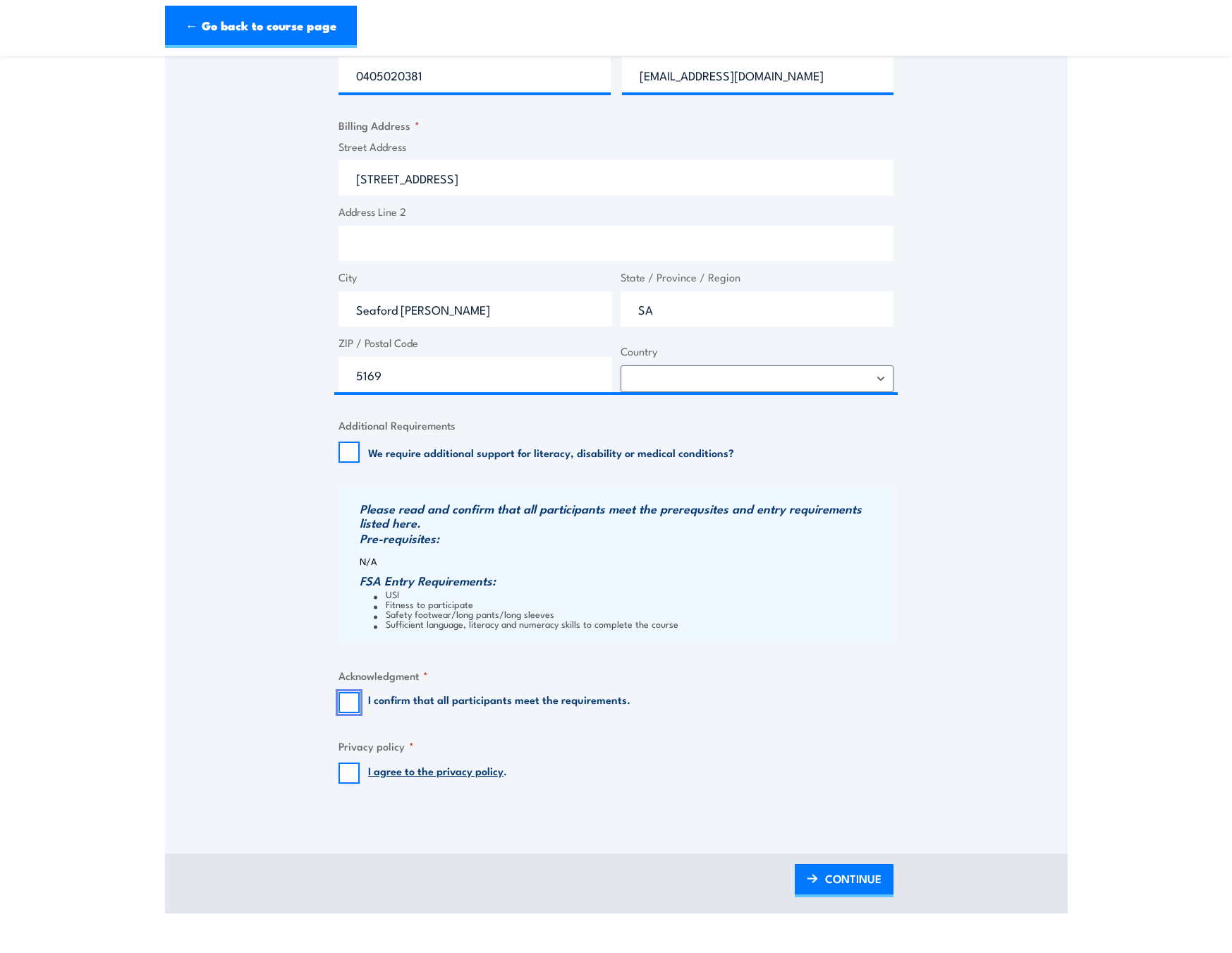
click at [350, 704] on input "I confirm that all participants meet the requirements." at bounding box center [349, 702] width 21 height 22
checkbox input "true"
click at [351, 773] on input "I agree to the privacy policy ." at bounding box center [349, 773] width 21 height 22
checkbox input "true"
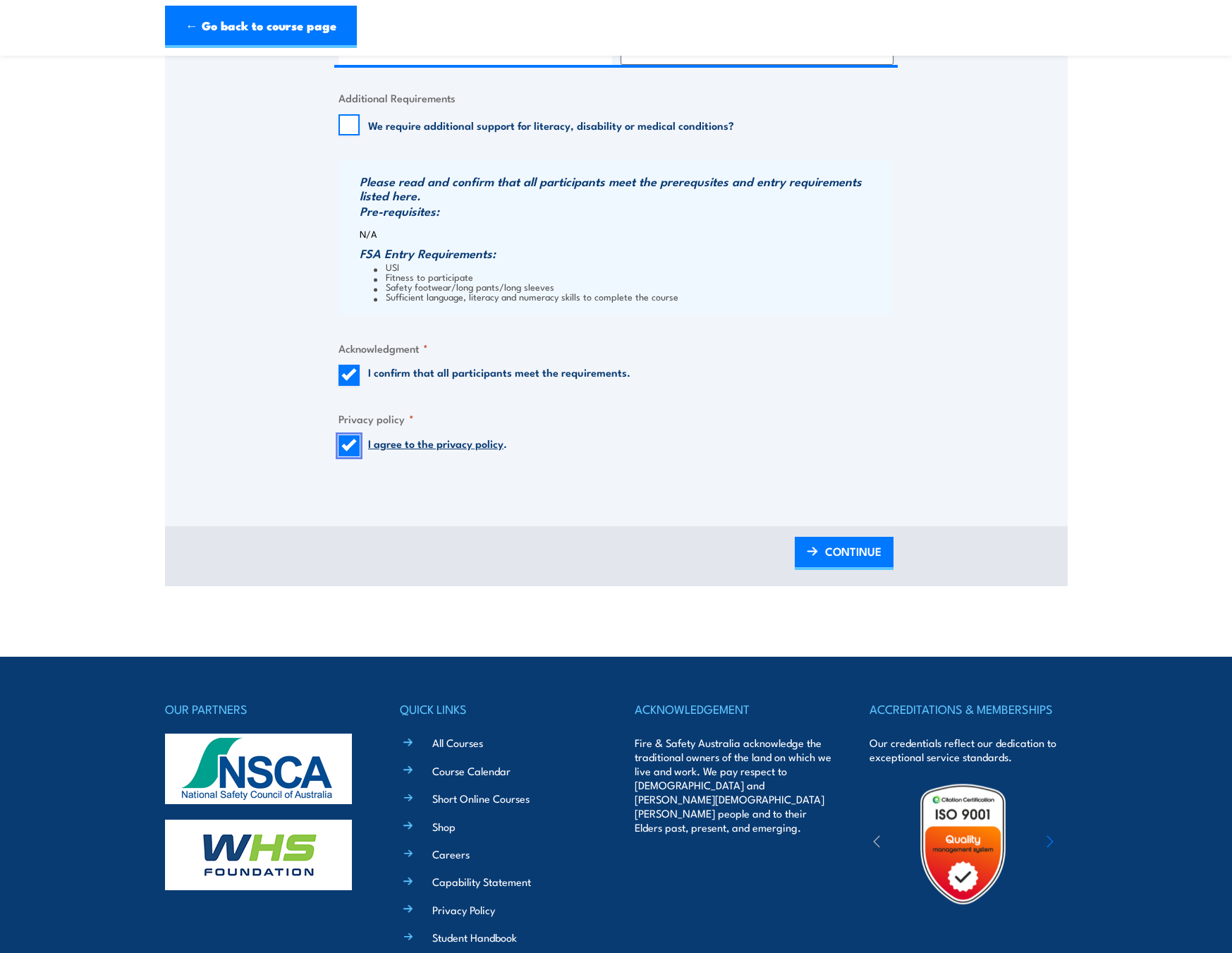
scroll to position [1058, 0]
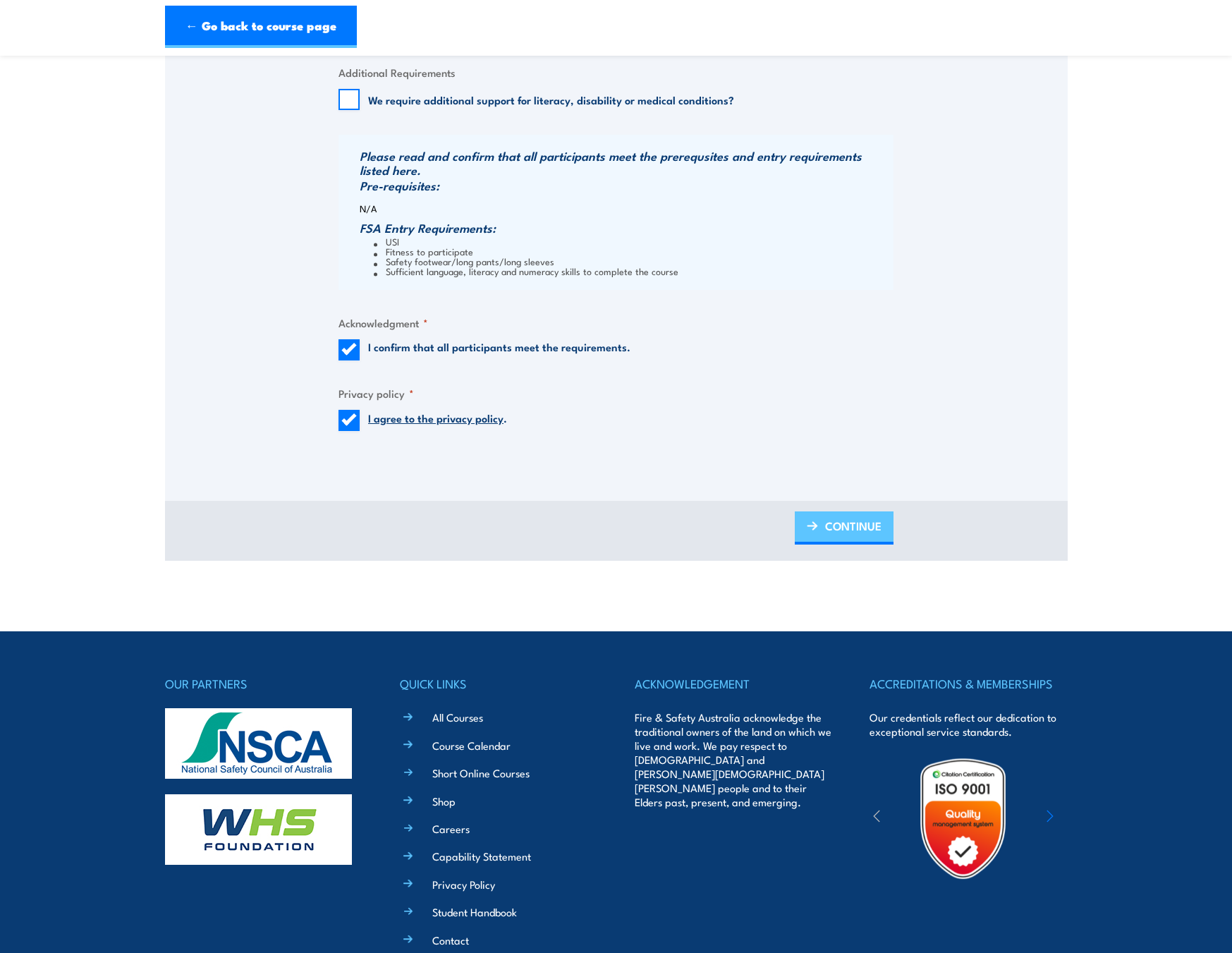
click at [821, 524] on link "CONTINUE" at bounding box center [843, 528] width 98 height 33
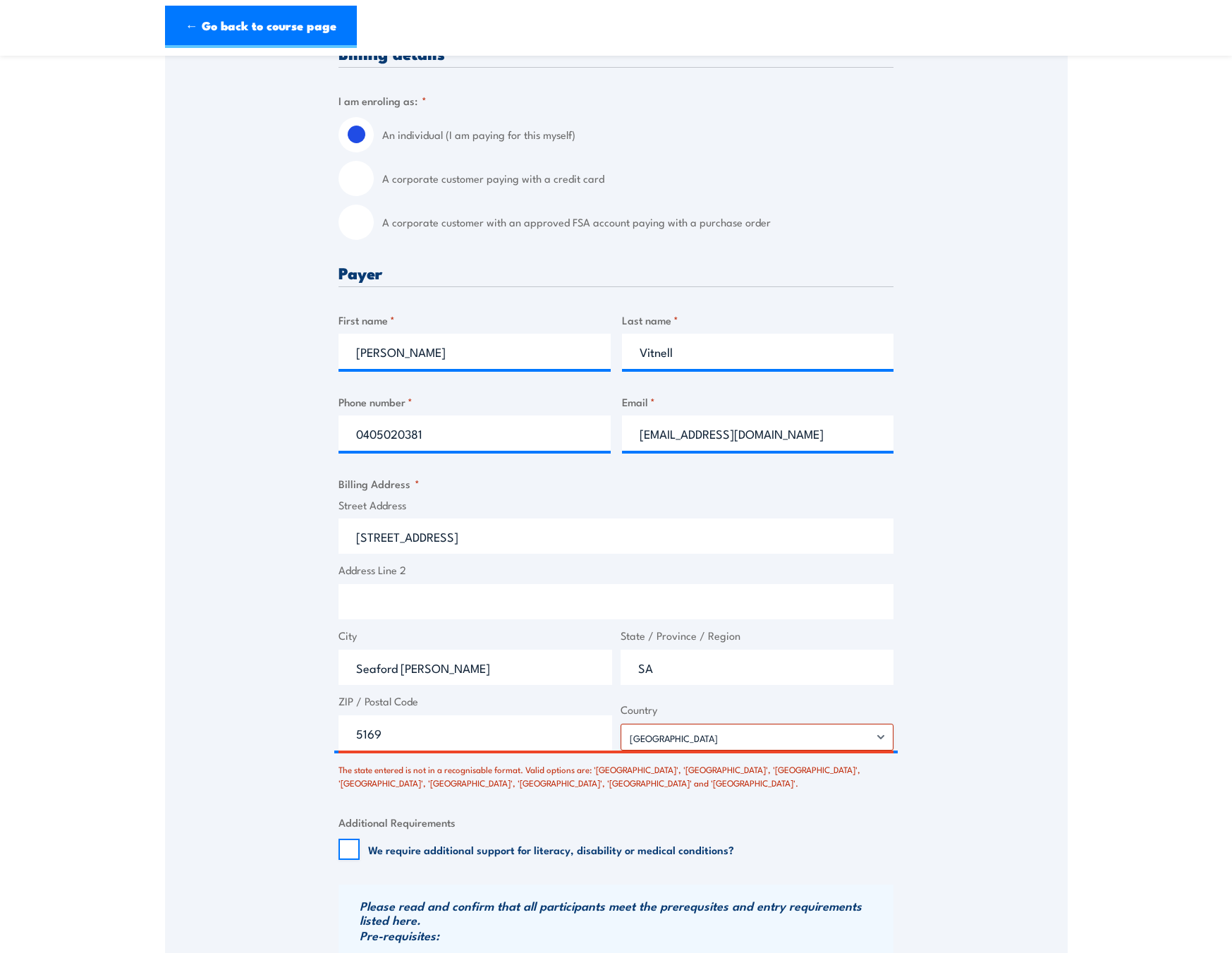
scroll to position [424, 0]
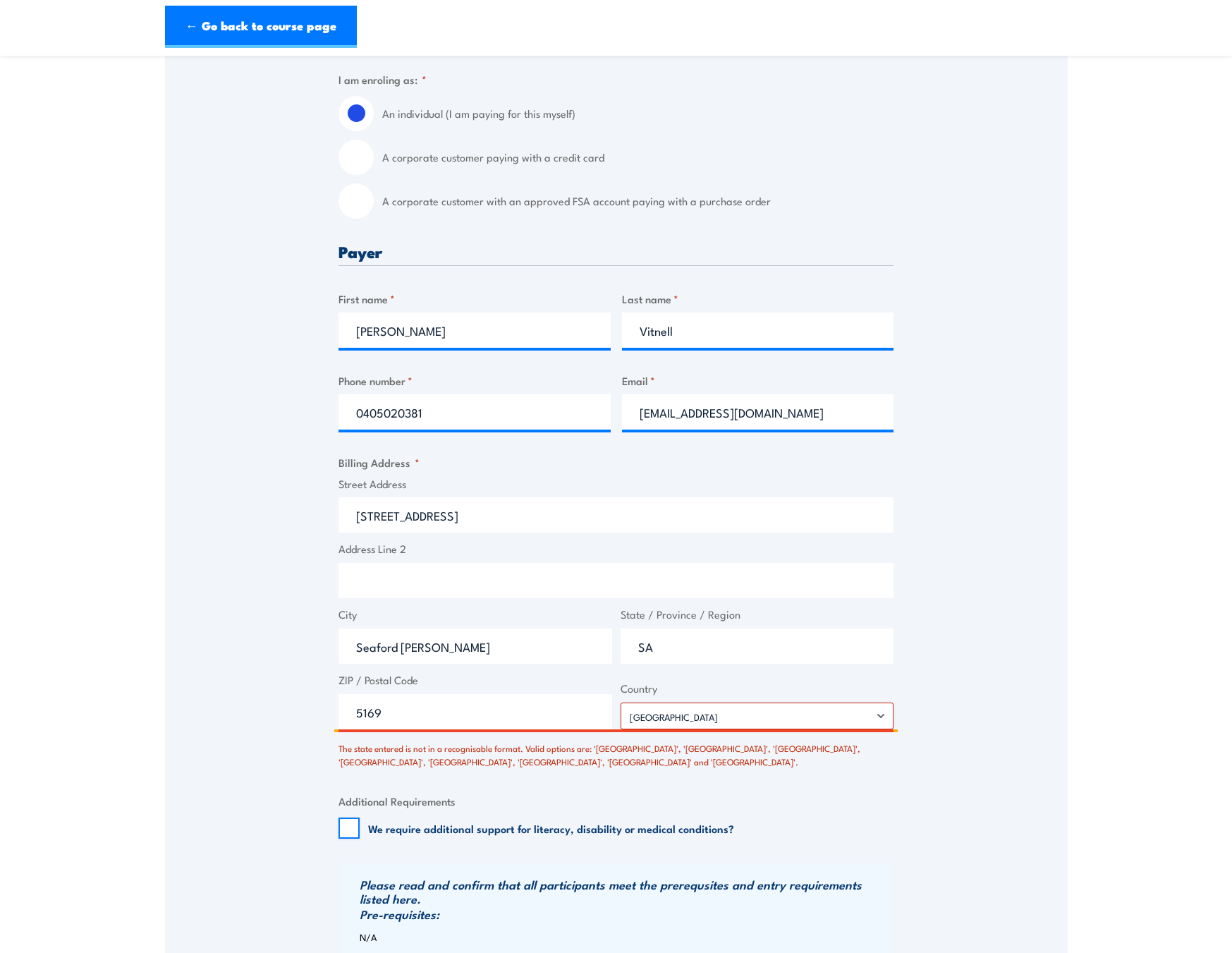
click at [673, 649] on input "SA" at bounding box center [757, 646] width 274 height 36
type input "[GEOGRAPHIC_DATA]"
click at [972, 570] on div "Speak to a specialist CALL 1300 885 530 CALL 1300 885 530 There was a problem w…" at bounding box center [616, 505] width 902 height 1368
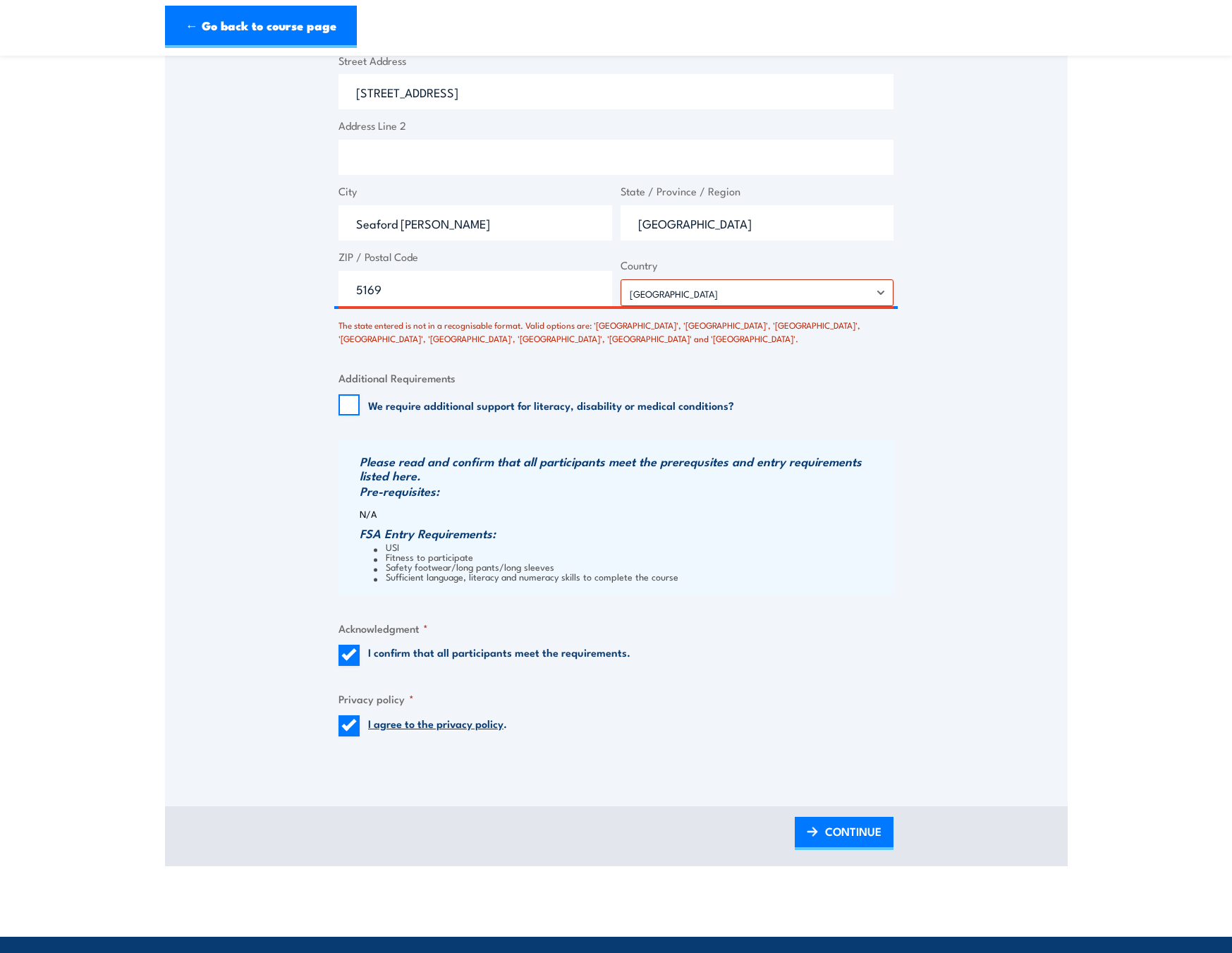
scroll to position [1128, 0]
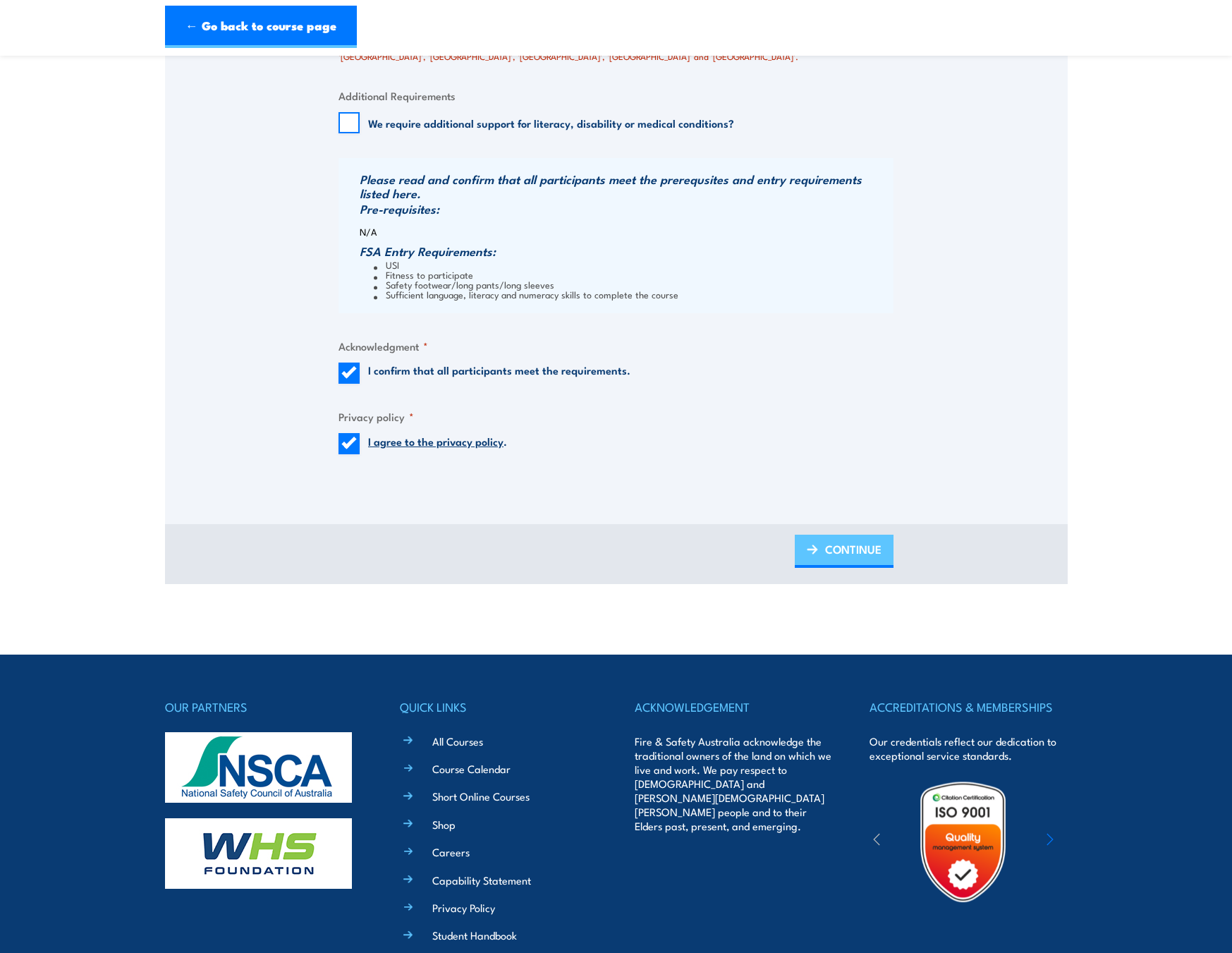
click at [839, 551] on span "CONTINUE" at bounding box center [853, 548] width 56 height 37
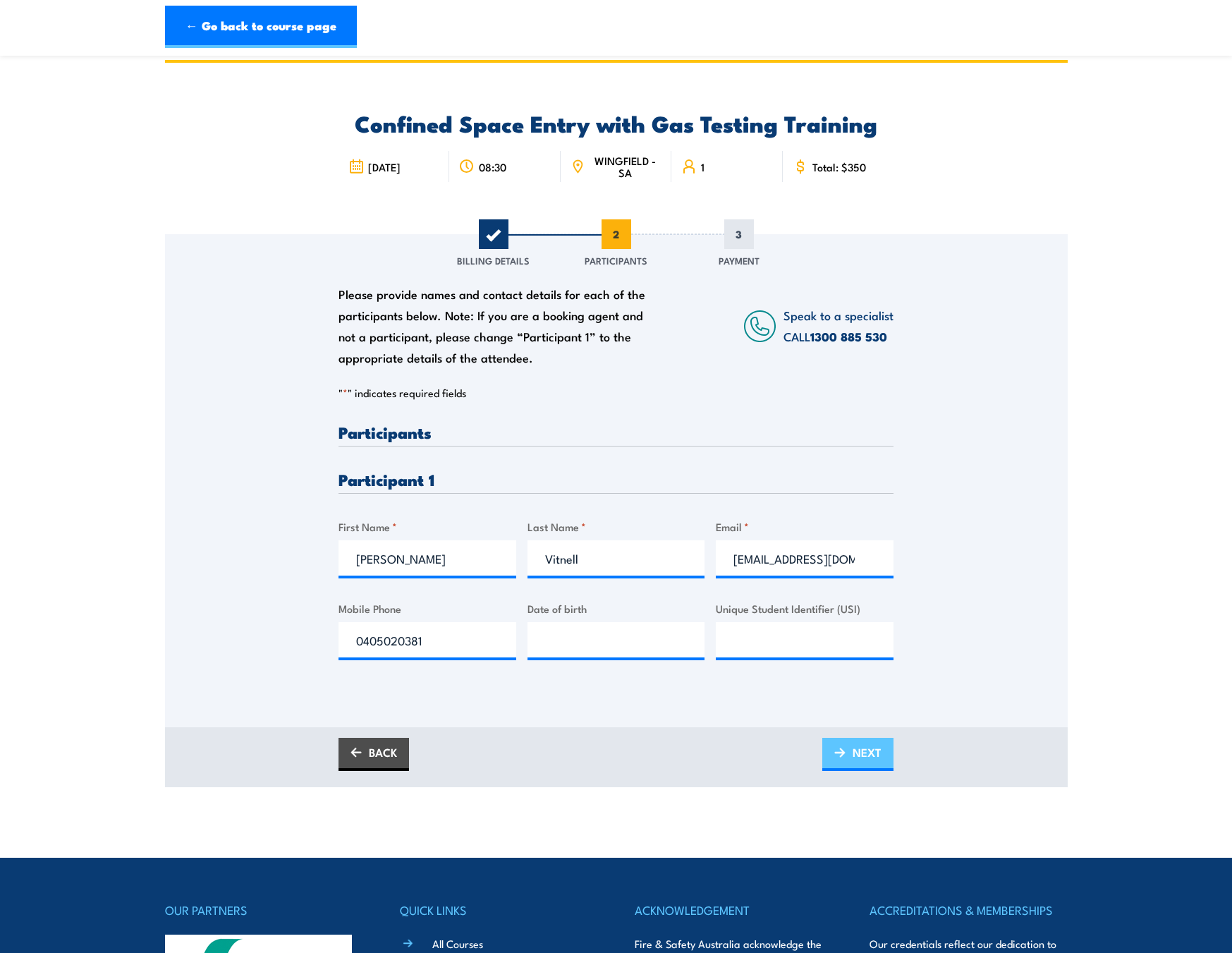
scroll to position [0, 0]
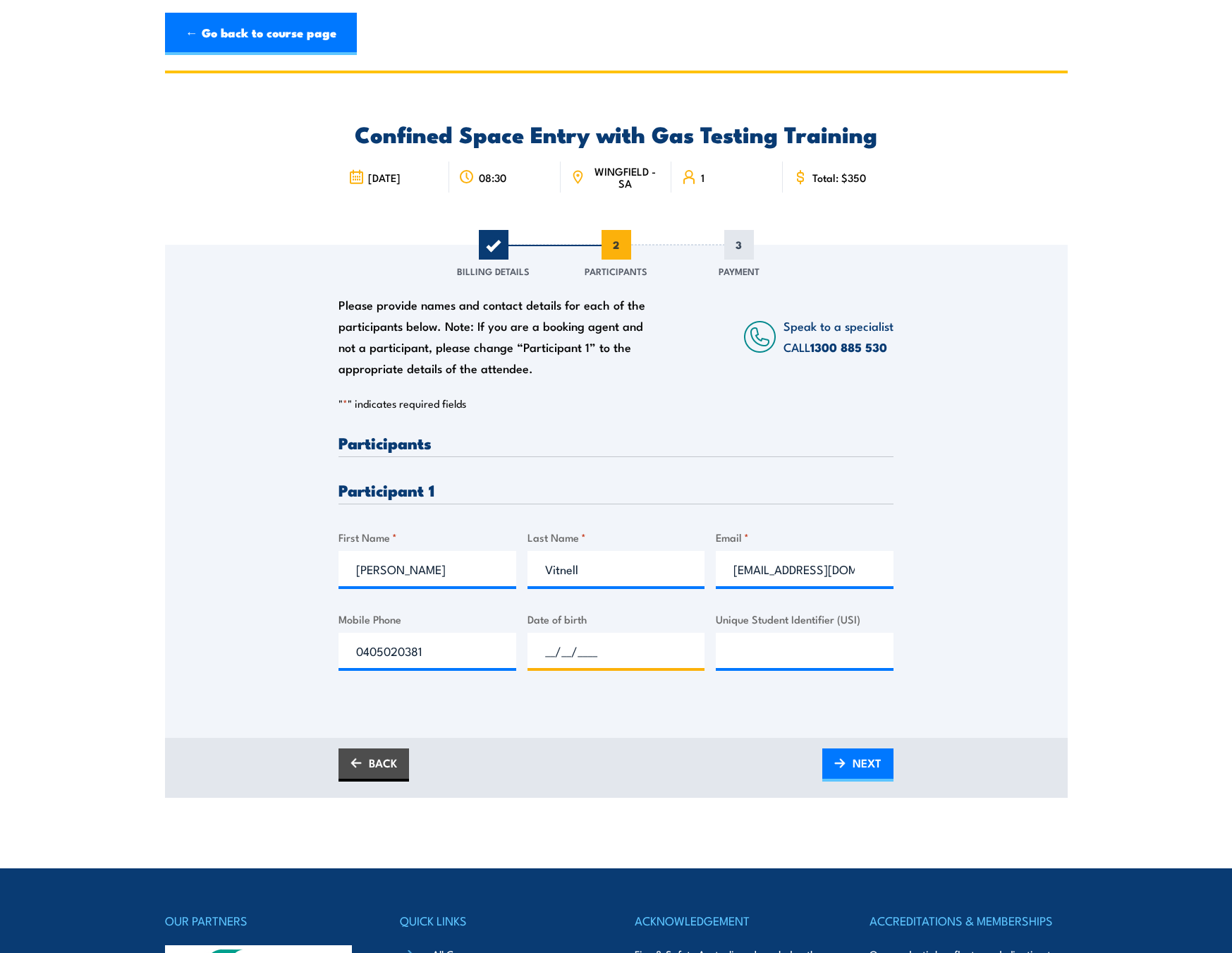
click at [571, 644] on input "__/__/____" at bounding box center [616, 650] width 178 height 36
type input "24/08/1990"
click at [796, 656] on input "Unique Student Identifier (USI)" at bounding box center [804, 650] width 178 height 36
type input "TPCY98G34K"
click at [927, 635] on div "Please provide names and contact details for each of the participants below. No…" at bounding box center [616, 472] width 902 height 453
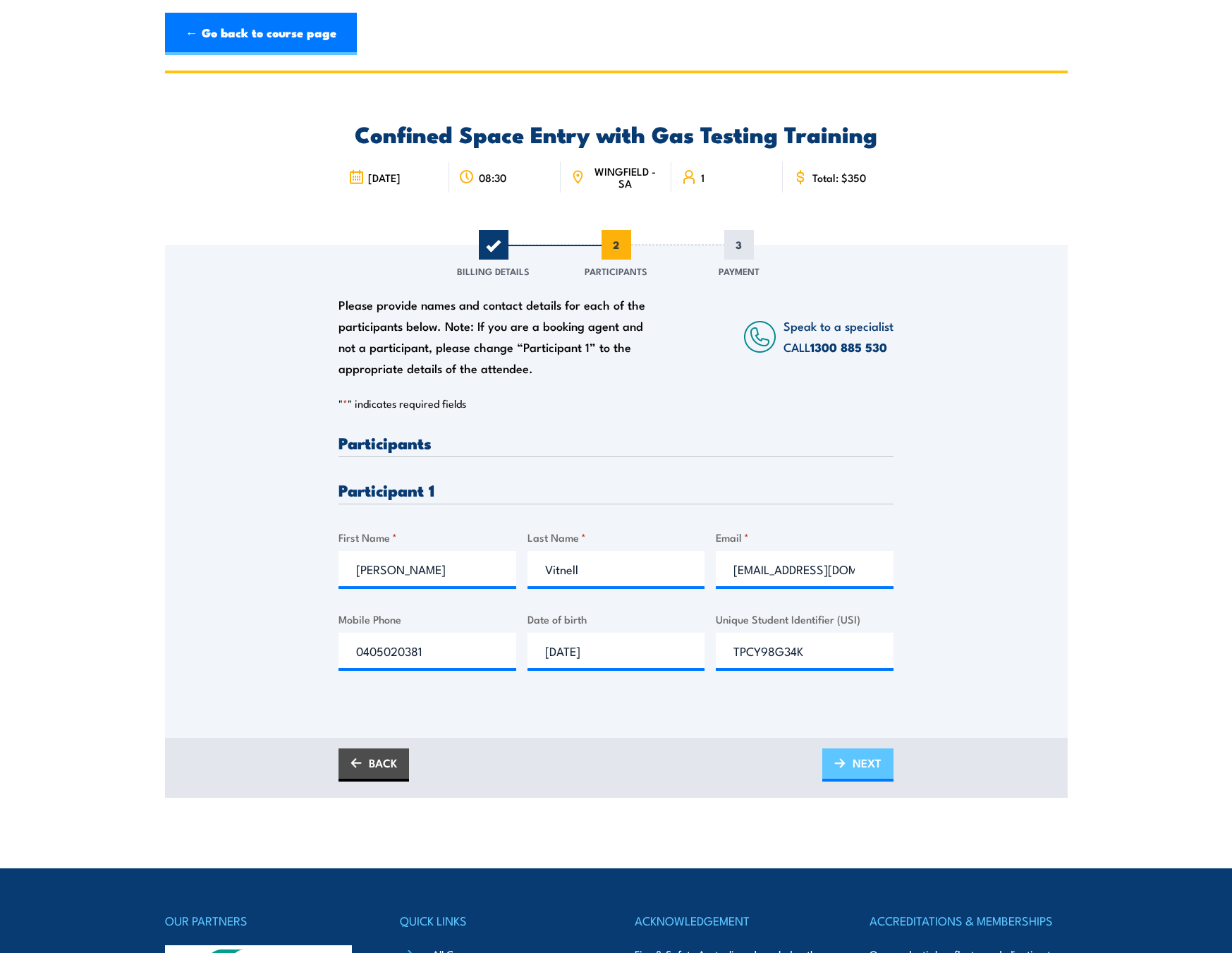
click at [847, 759] on link "NEXT" at bounding box center [857, 765] width 71 height 33
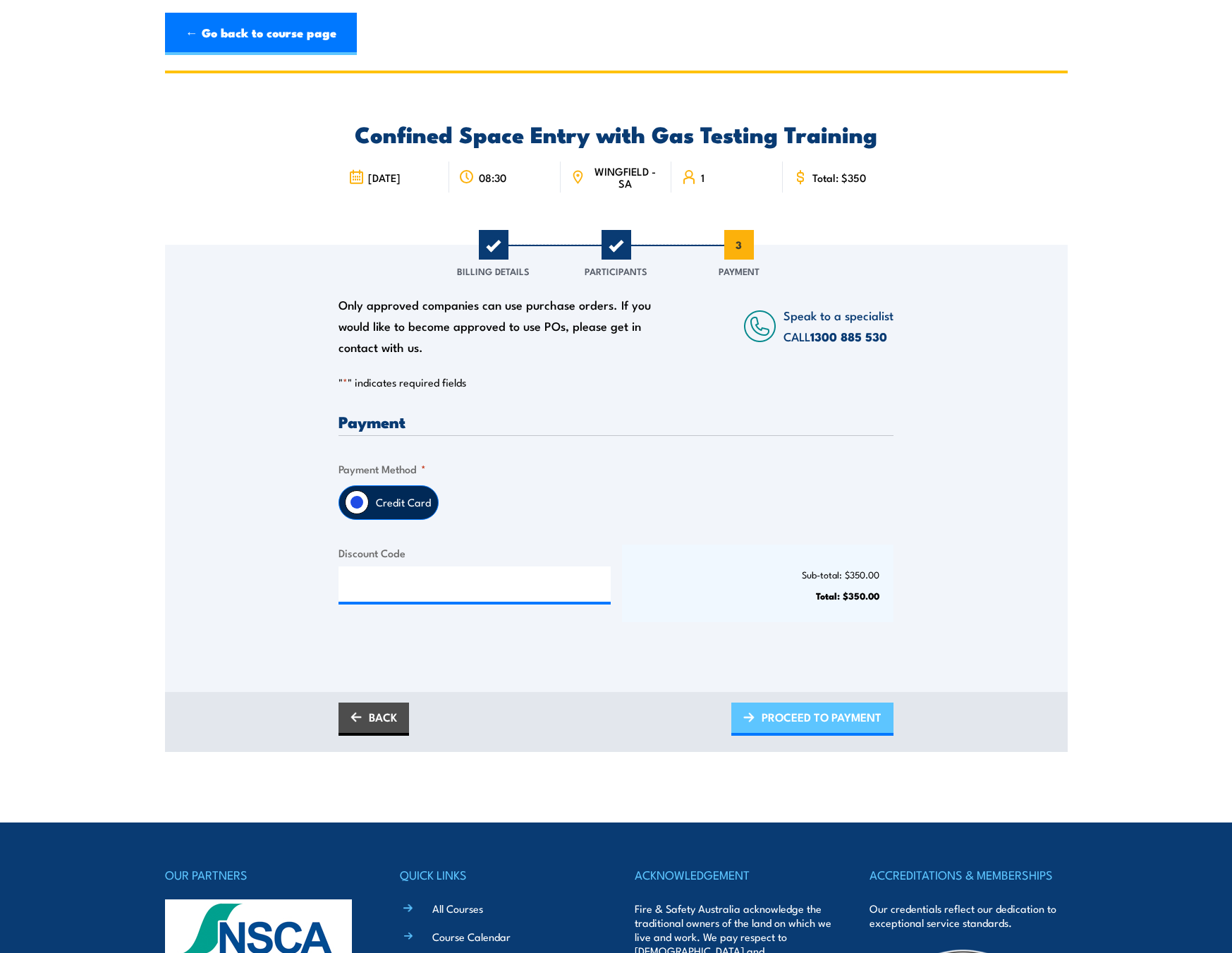
click at [819, 721] on span "PROCEED TO PAYMENT" at bounding box center [821, 716] width 120 height 37
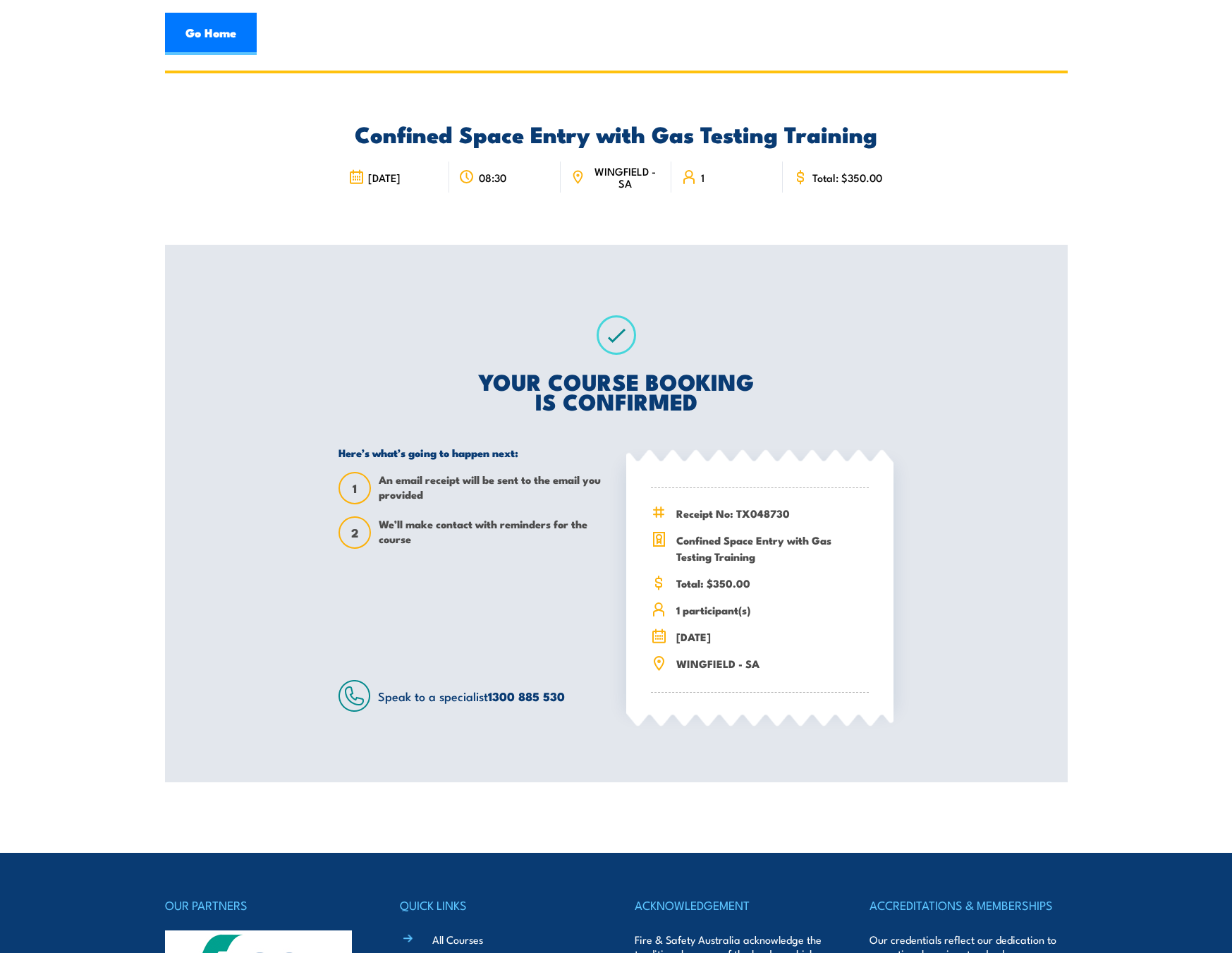
drag, startPoint x: 211, startPoint y: 37, endPoint x: 384, endPoint y: 189, distance: 230.3
click at [211, 37] on link "Go Home" at bounding box center [211, 33] width 92 height 42
